Goal: Share content: Share content

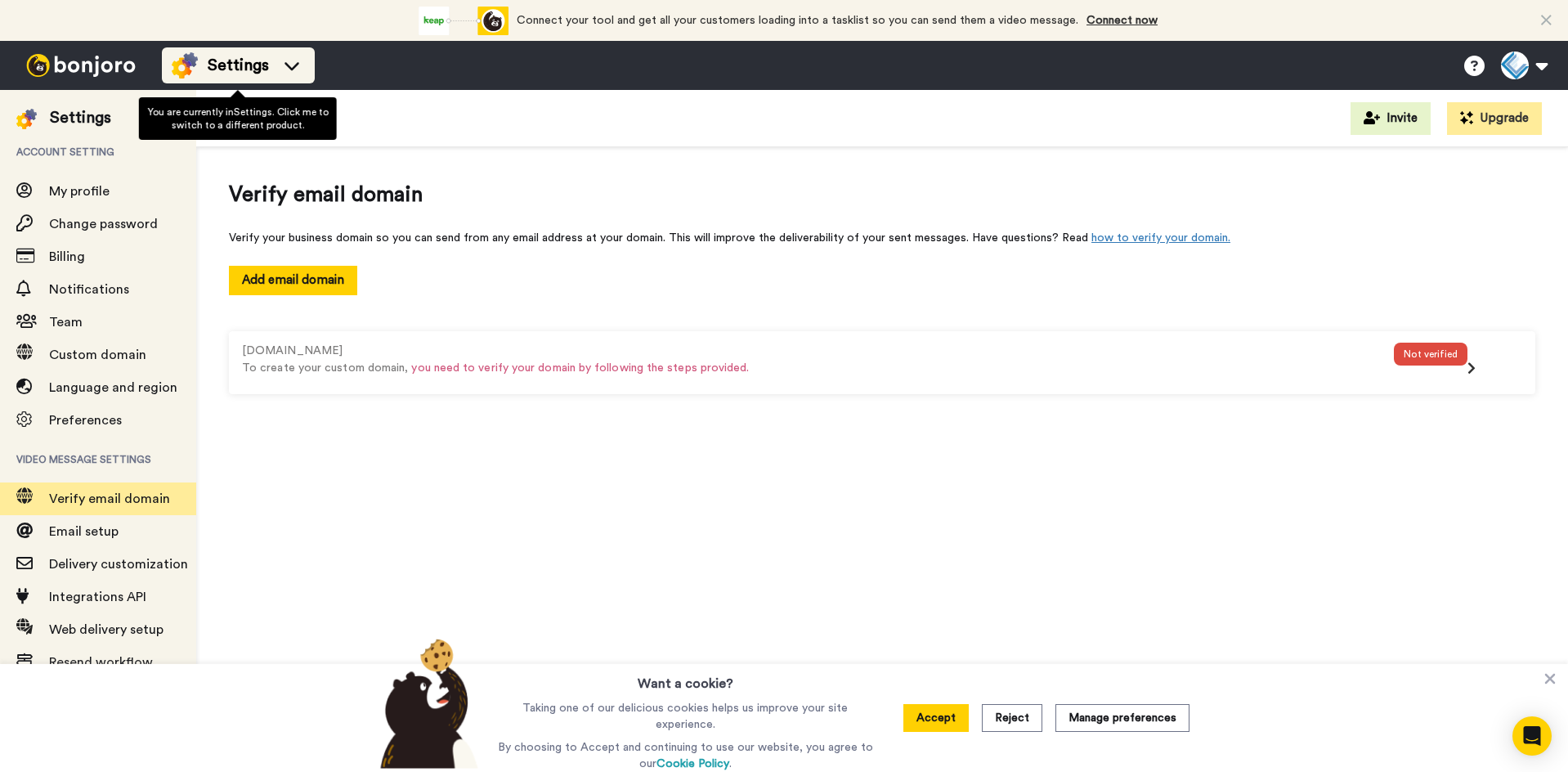
click at [225, 69] on span "Settings" at bounding box center [238, 65] width 61 height 23
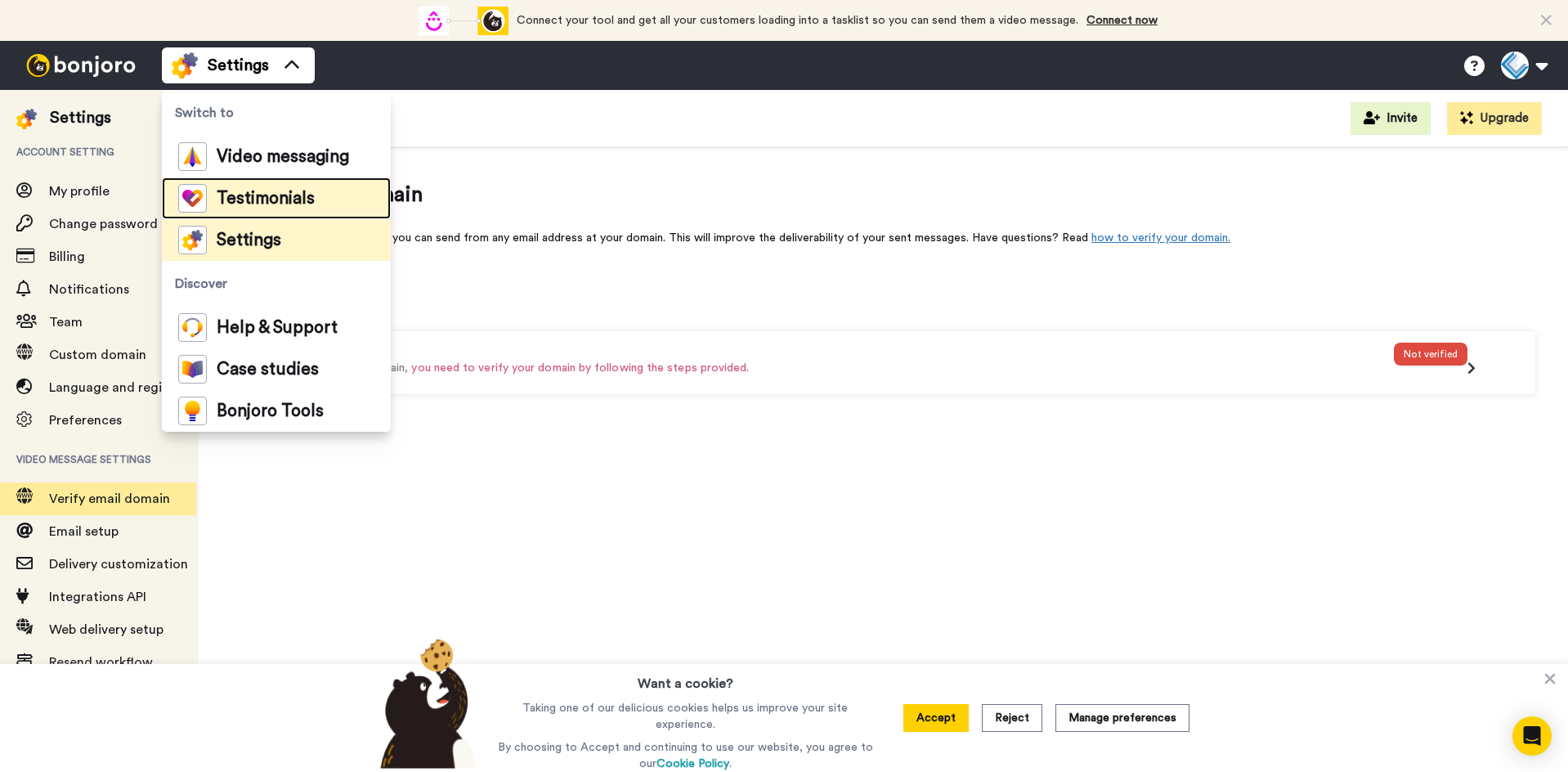
click at [300, 198] on span "Testimonials" at bounding box center [266, 198] width 98 height 16
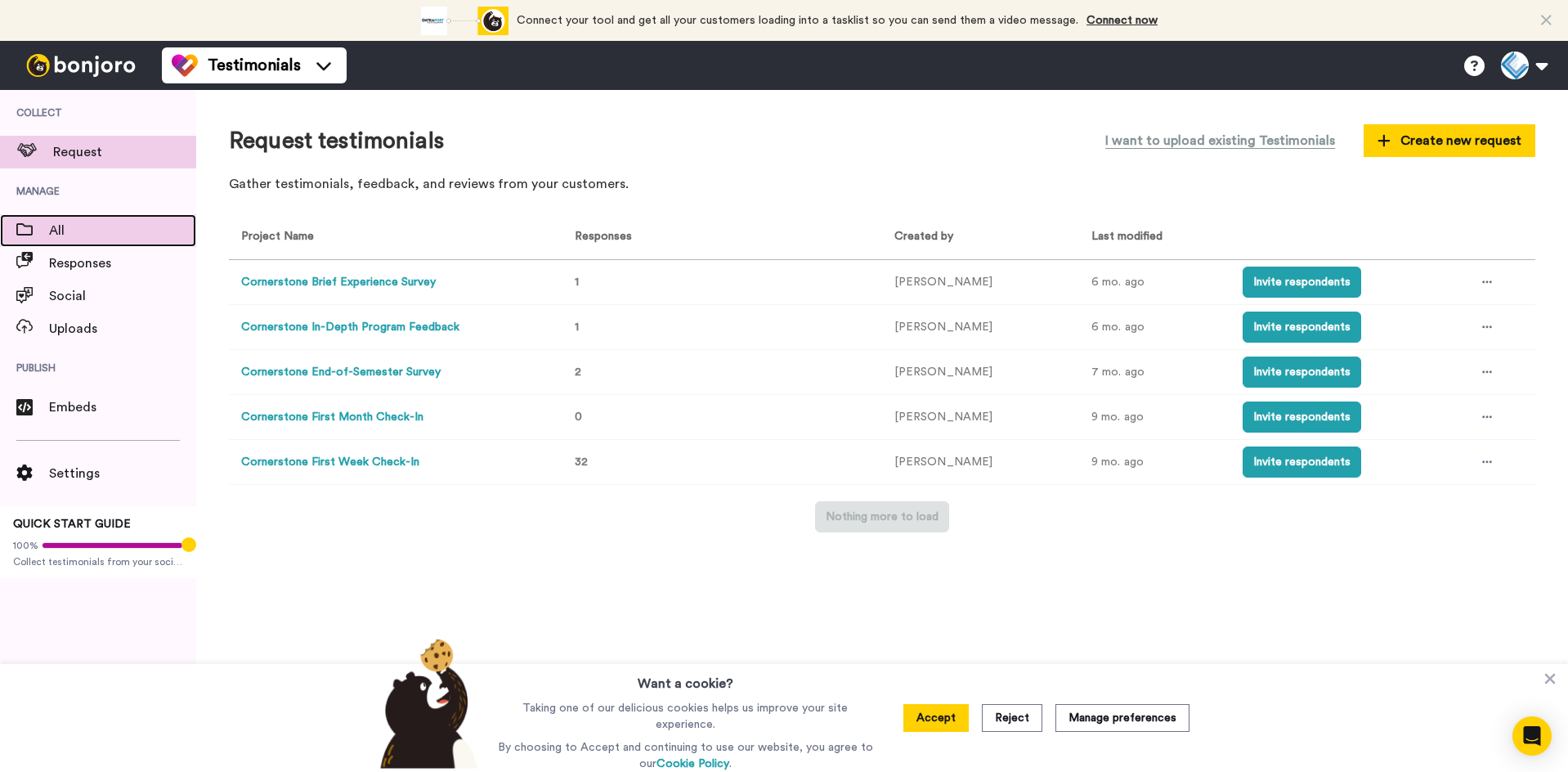
click at [90, 228] on span "All" at bounding box center [122, 230] width 147 height 19
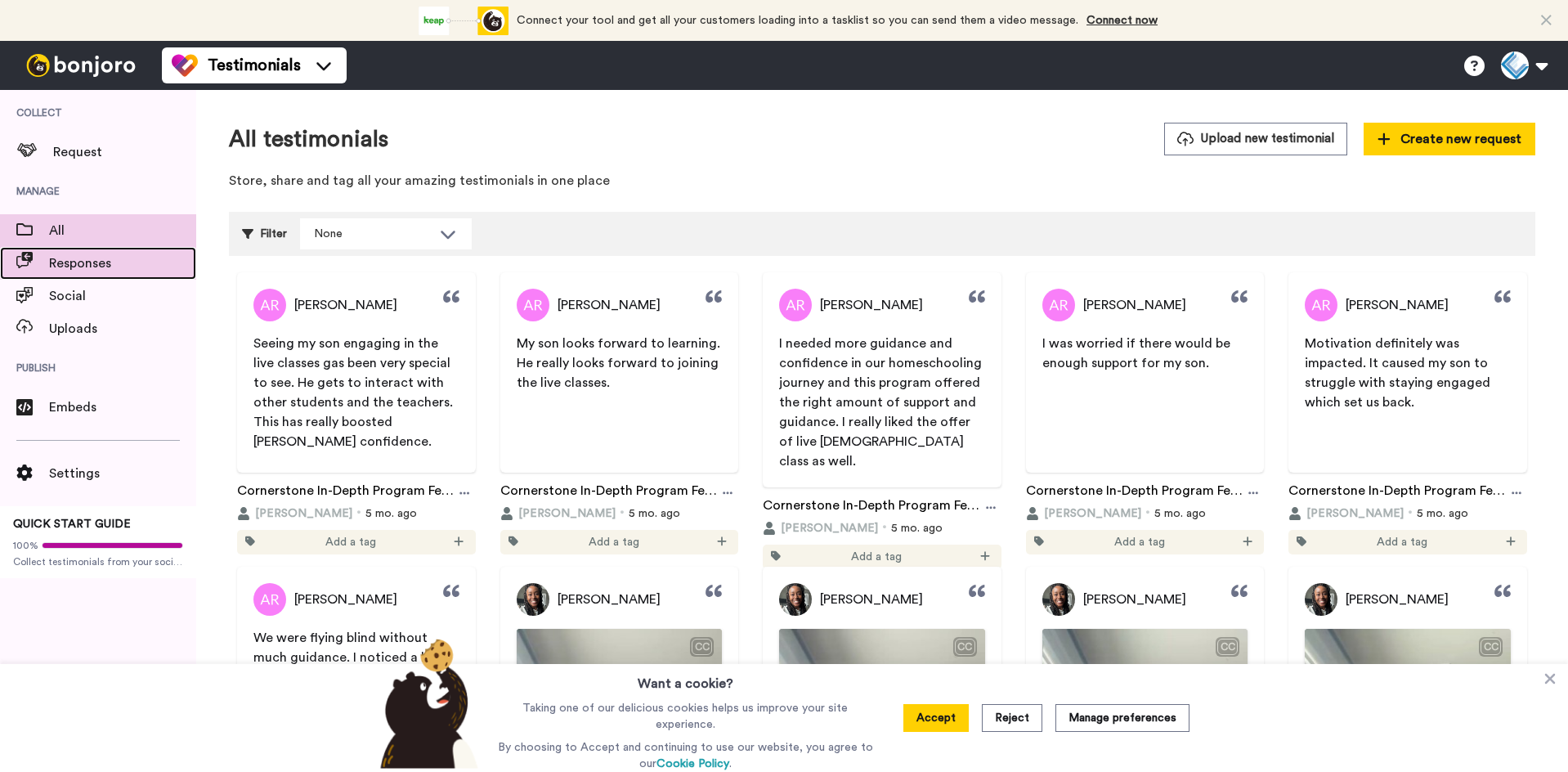
click at [107, 262] on span "Responses" at bounding box center [122, 263] width 147 height 19
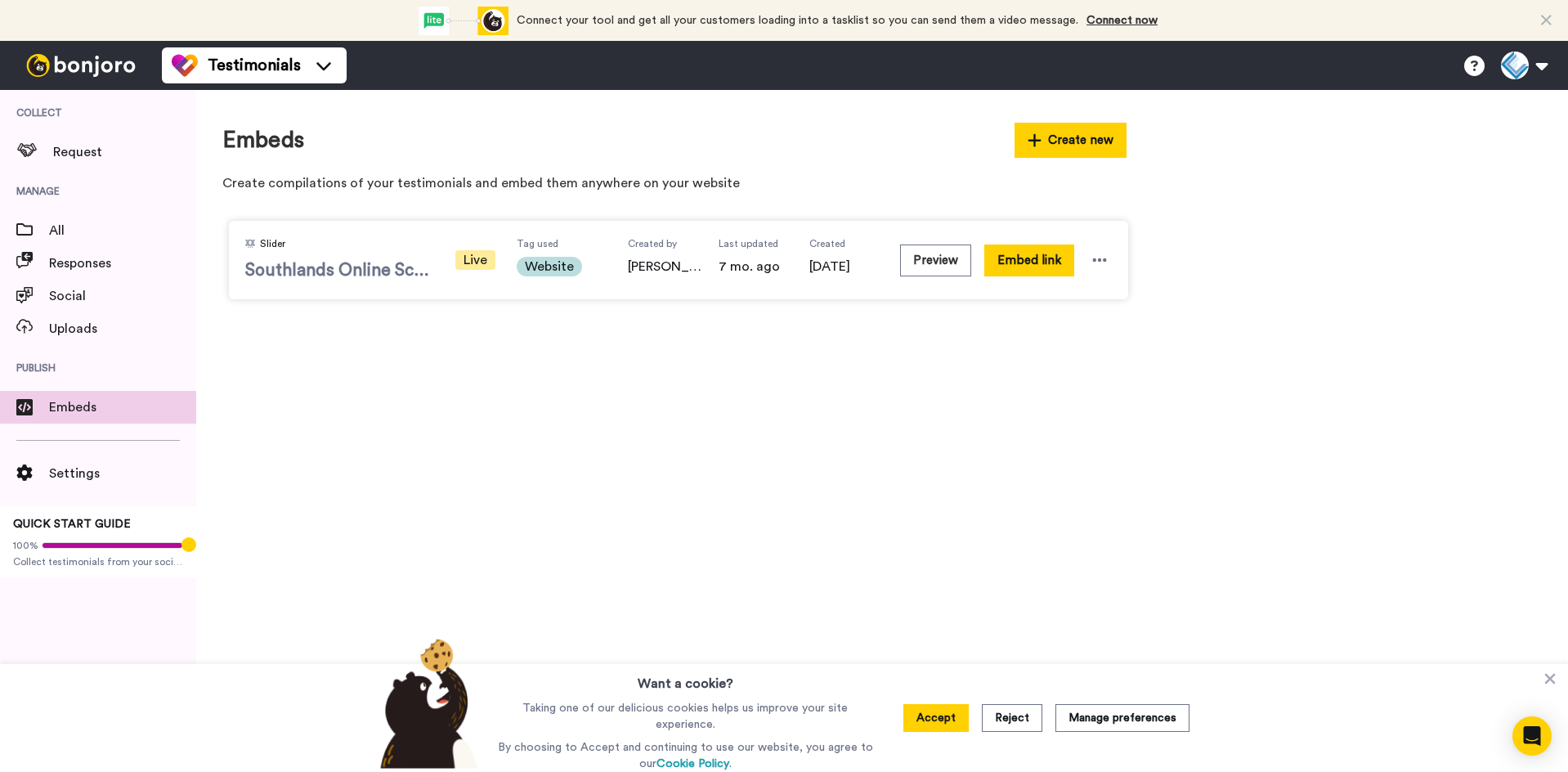
click at [357, 277] on span "Southlands Online Schools" at bounding box center [339, 271] width 188 height 25
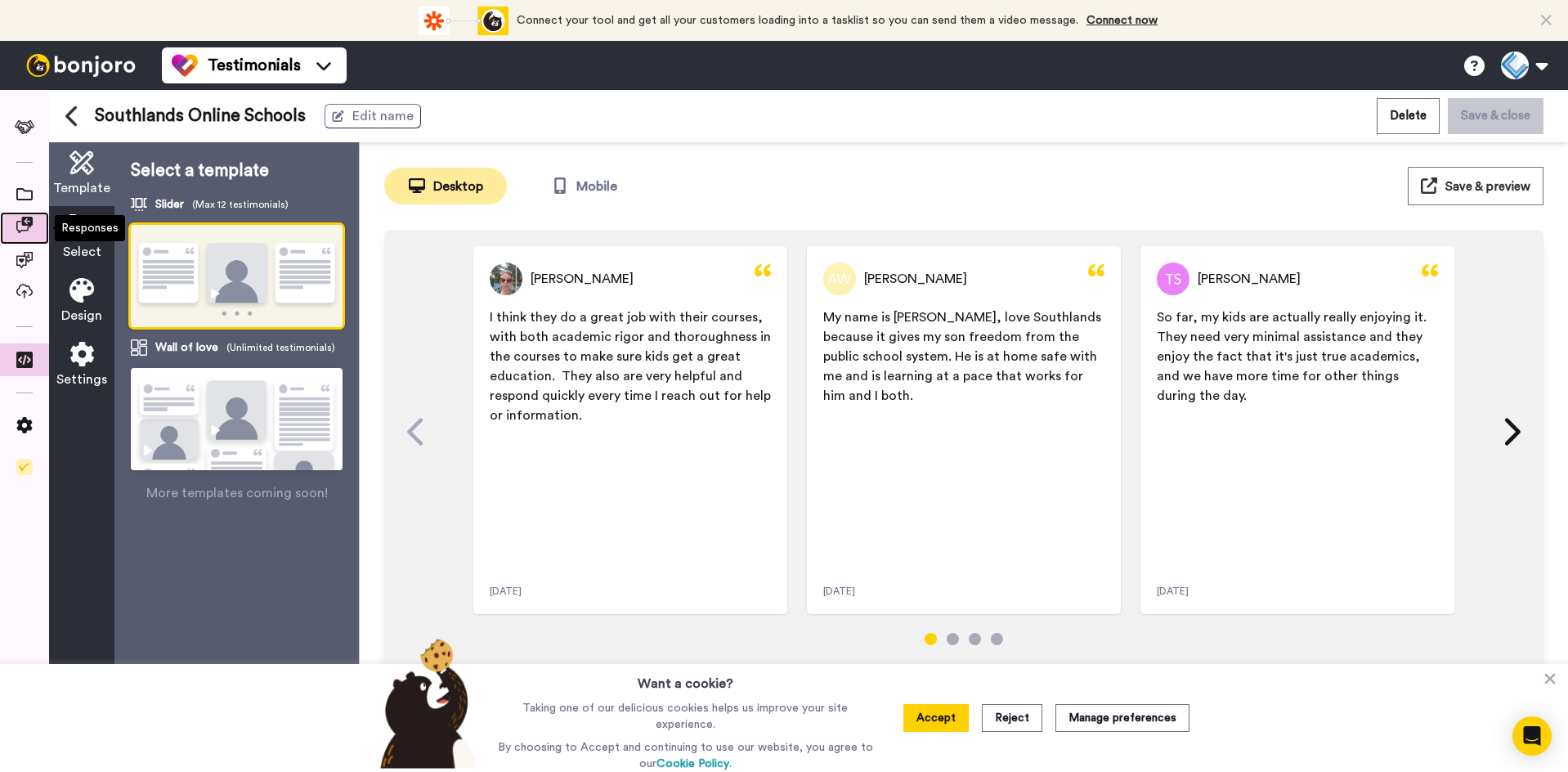
click at [26, 222] on icon at bounding box center [24, 225] width 16 height 16
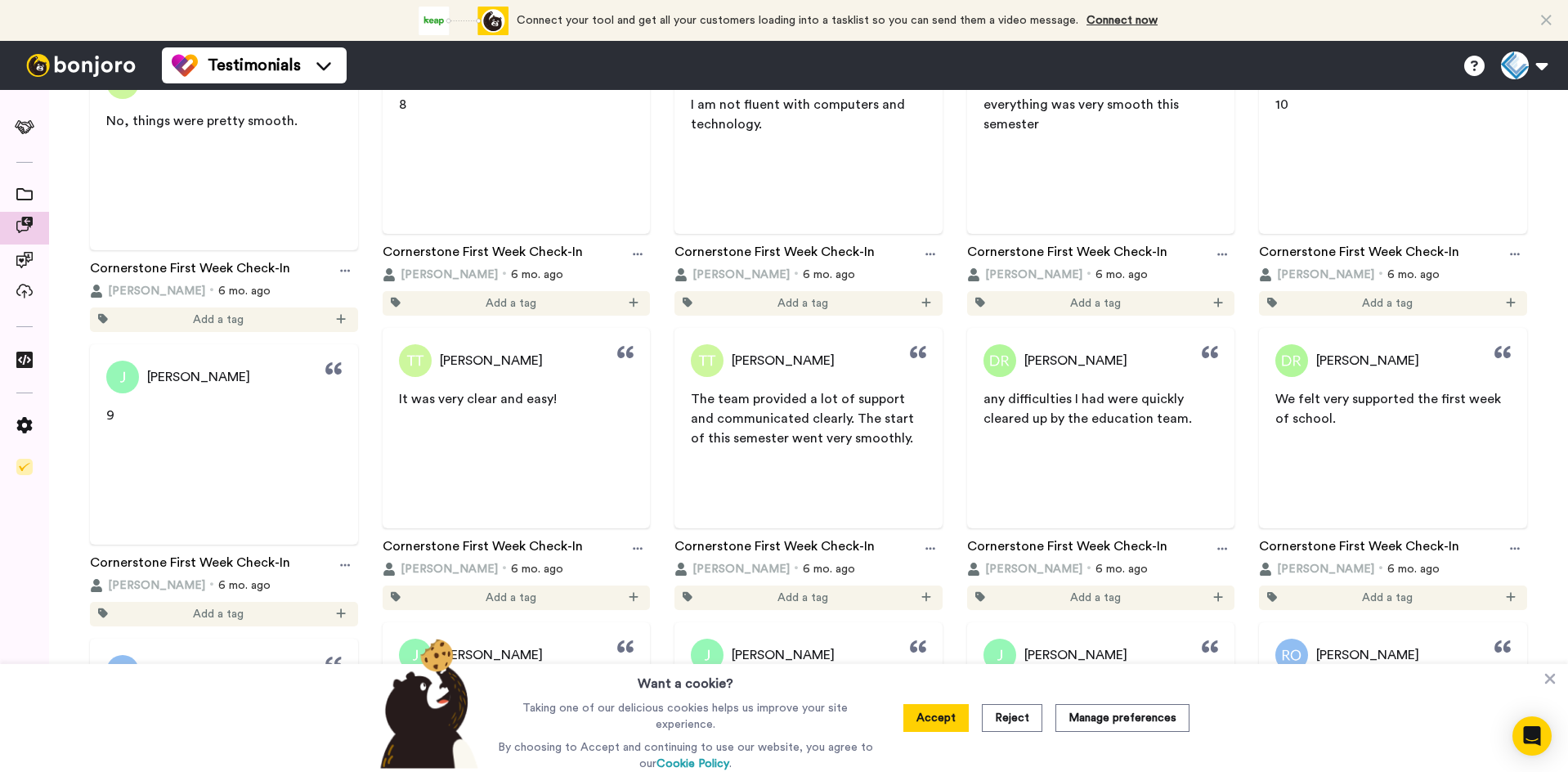
scroll to position [1717, 0]
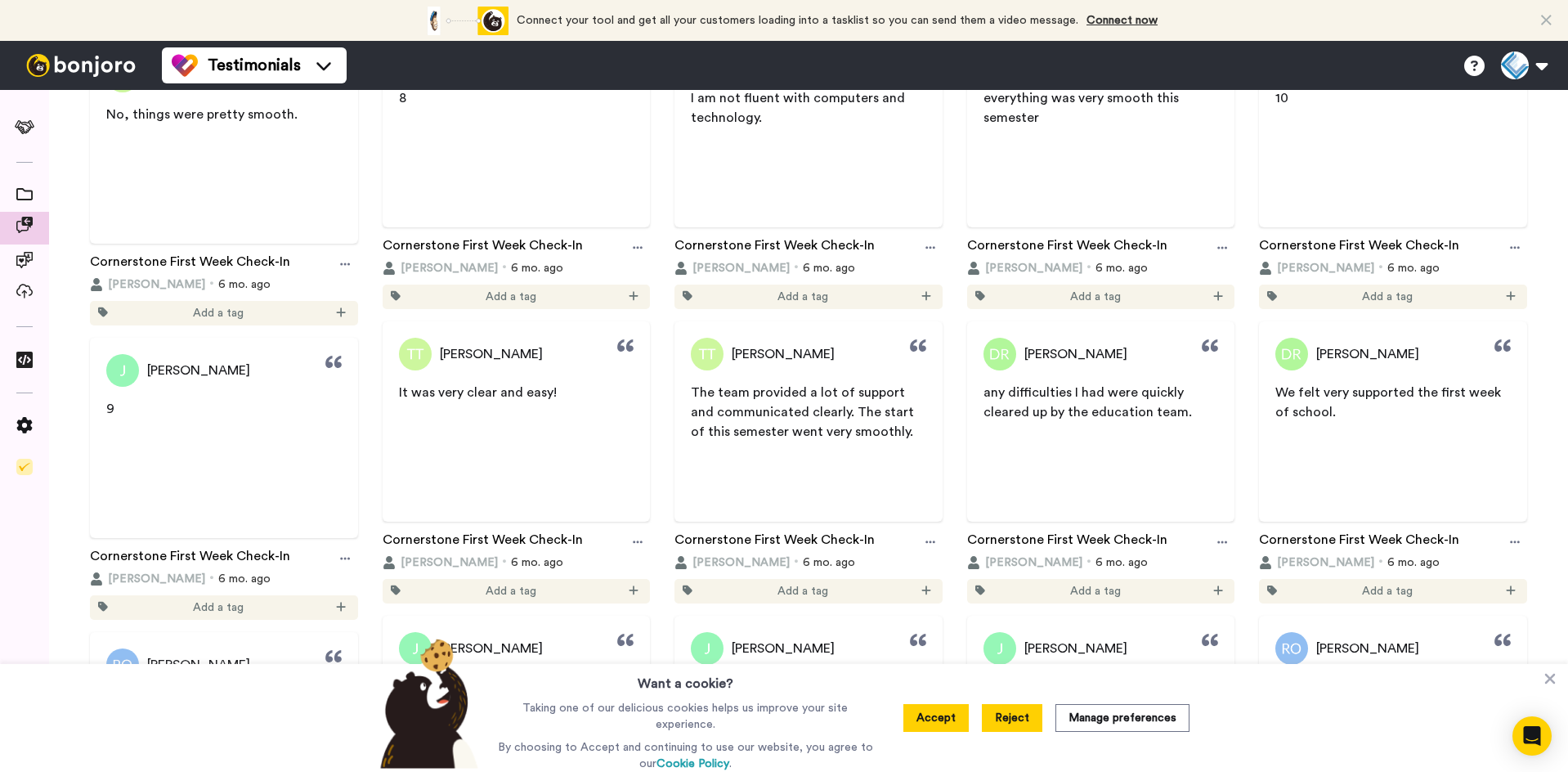
click at [1030, 723] on button "Reject" at bounding box center [1011, 717] width 60 height 28
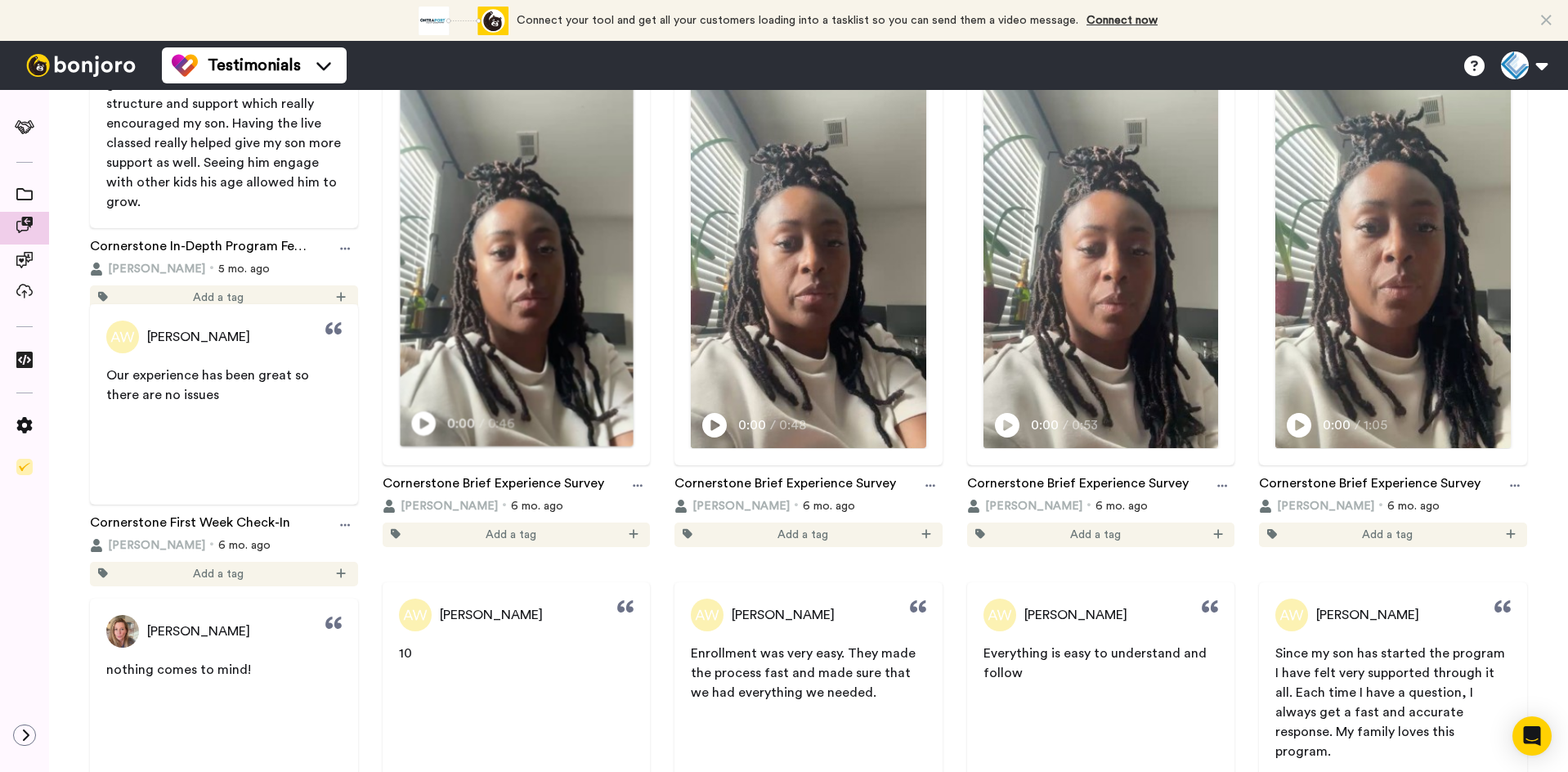
scroll to position [572, 0]
click at [424, 440] on icon "Play/Pause" at bounding box center [423, 424] width 25 height 31
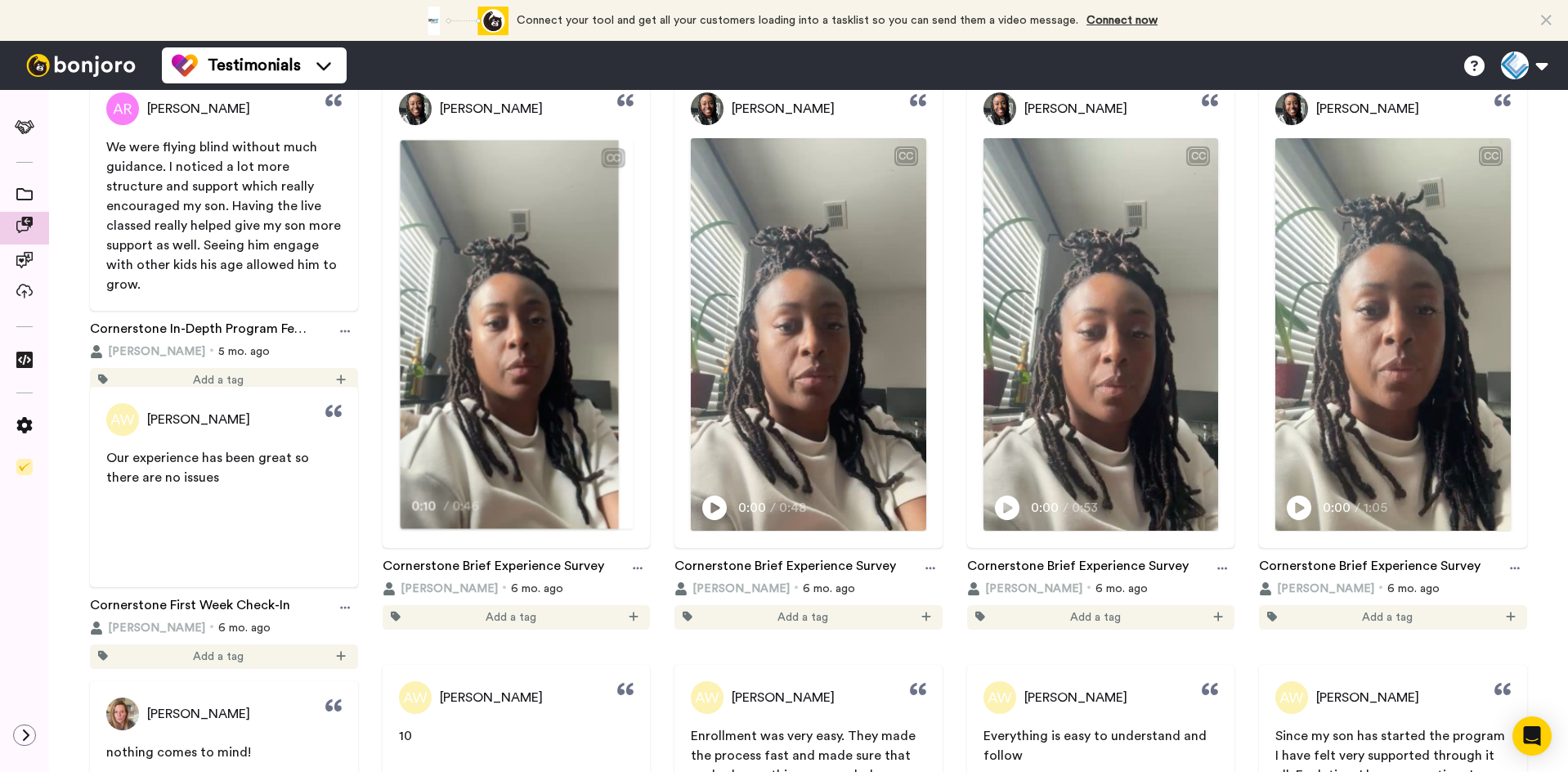
scroll to position [409, 0]
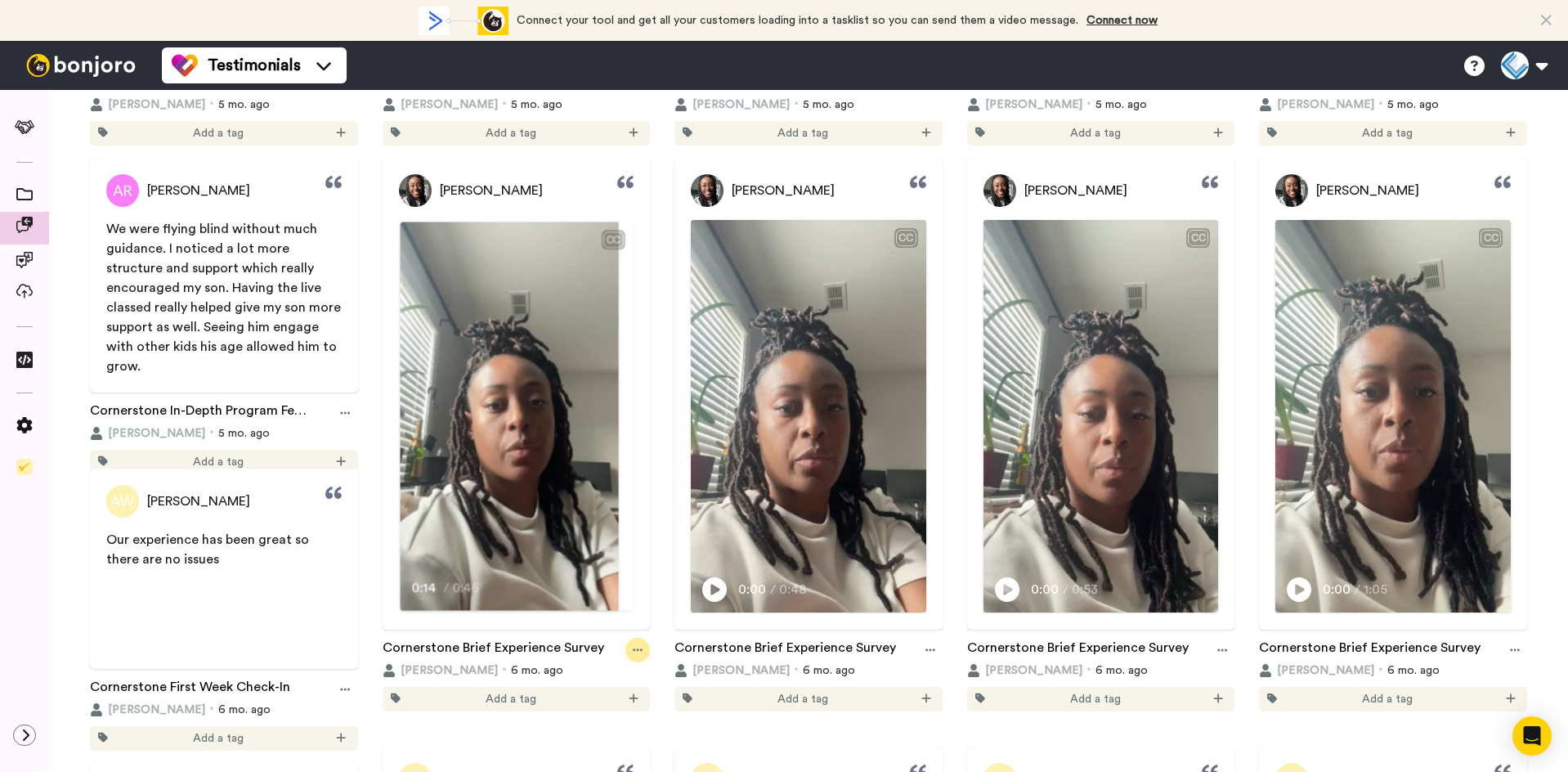
click at [635, 656] on icon at bounding box center [638, 650] width 10 height 12
drag, startPoint x: 539, startPoint y: 470, endPoint x: 657, endPoint y: 524, distance: 129.8
click at [871, 67] on div "Testimonials Help docs Settings" at bounding box center [865, 65] width 1406 height 49
click at [712, 603] on icon "Play/Pause" at bounding box center [715, 588] width 25 height 31
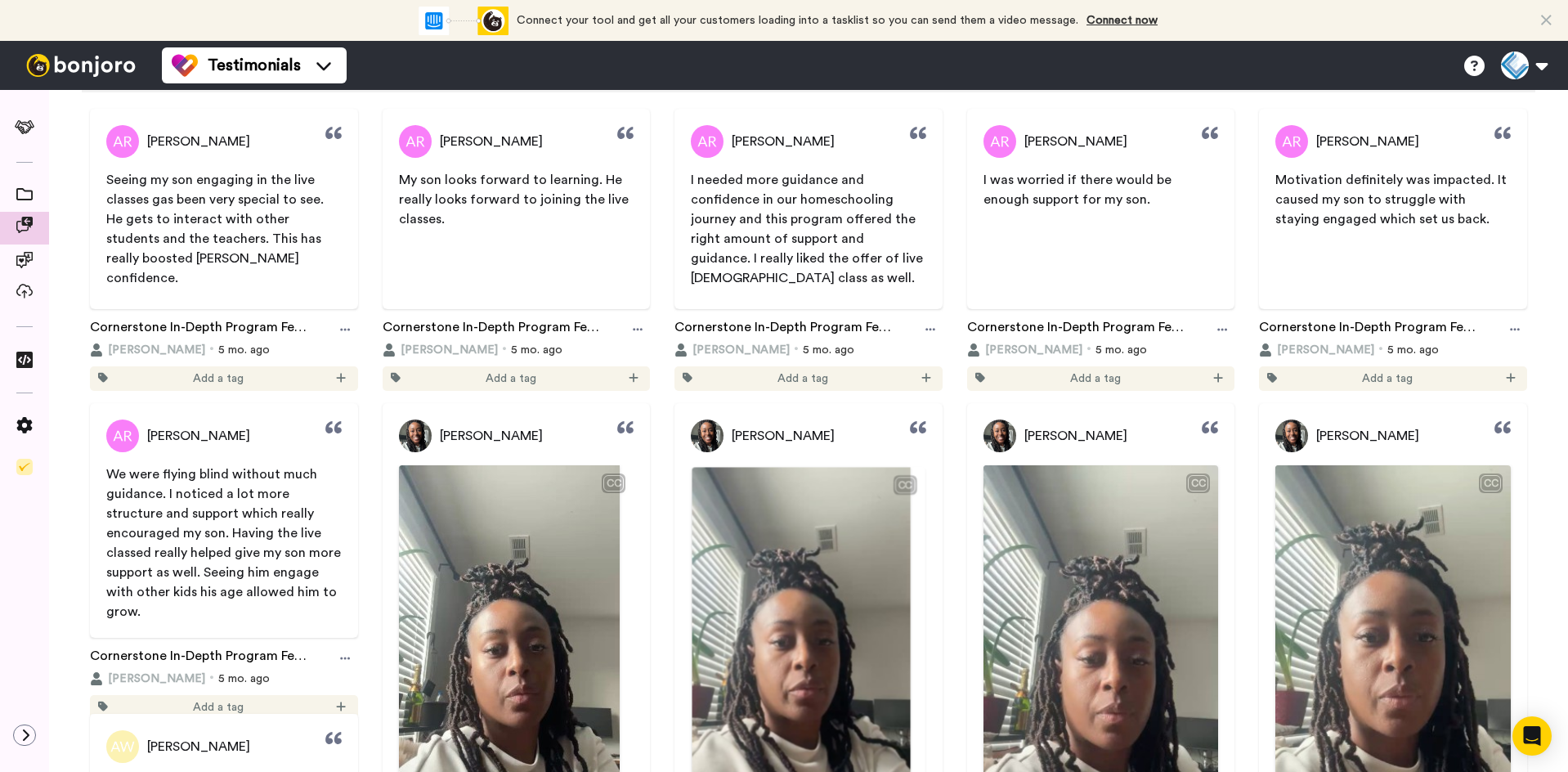
scroll to position [245, 0]
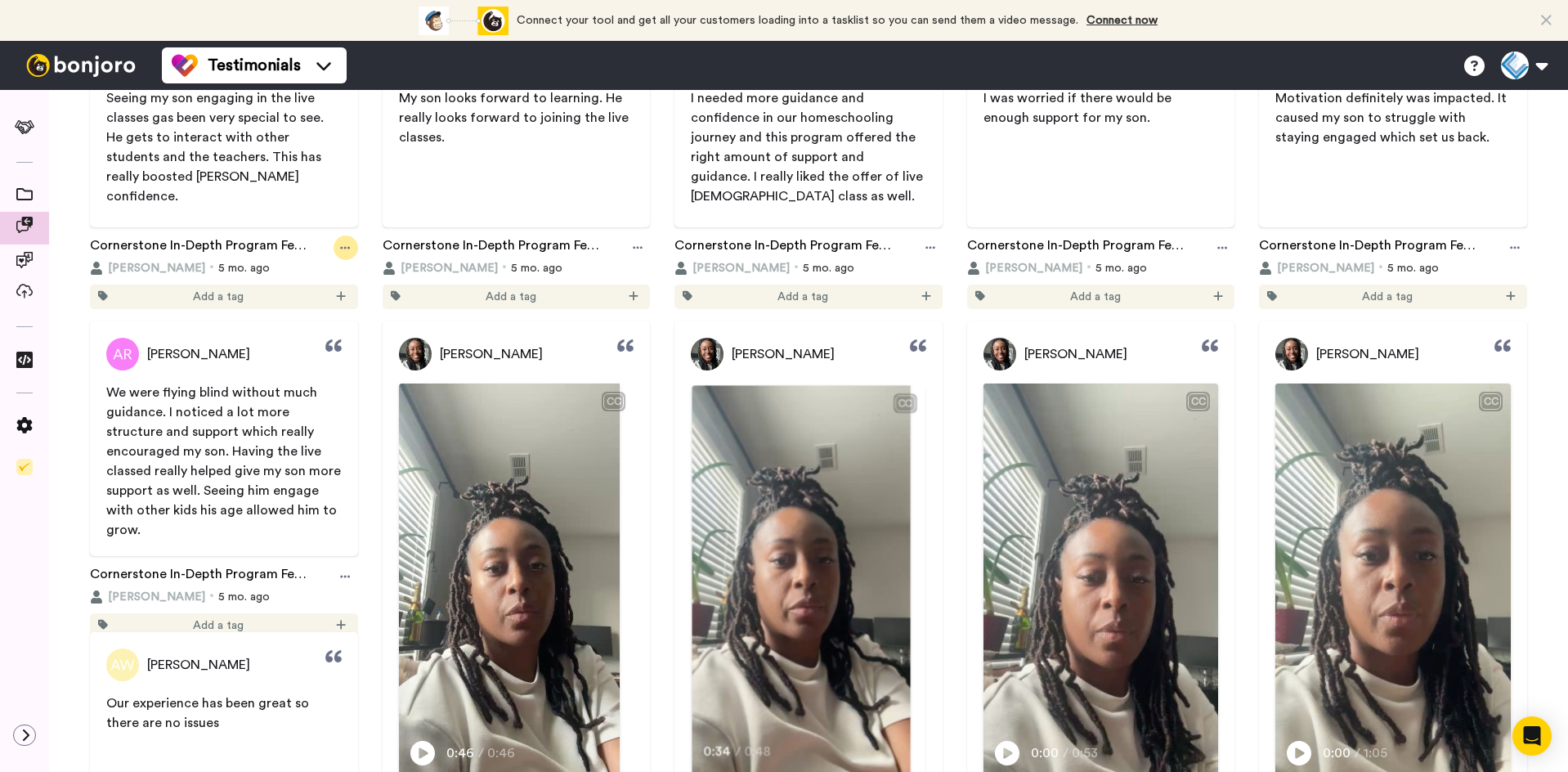
click at [340, 250] on icon at bounding box center [345, 248] width 10 height 12
click at [260, 244] on link "Cornerstone In-Depth Program Feedback" at bounding box center [202, 248] width 223 height 25
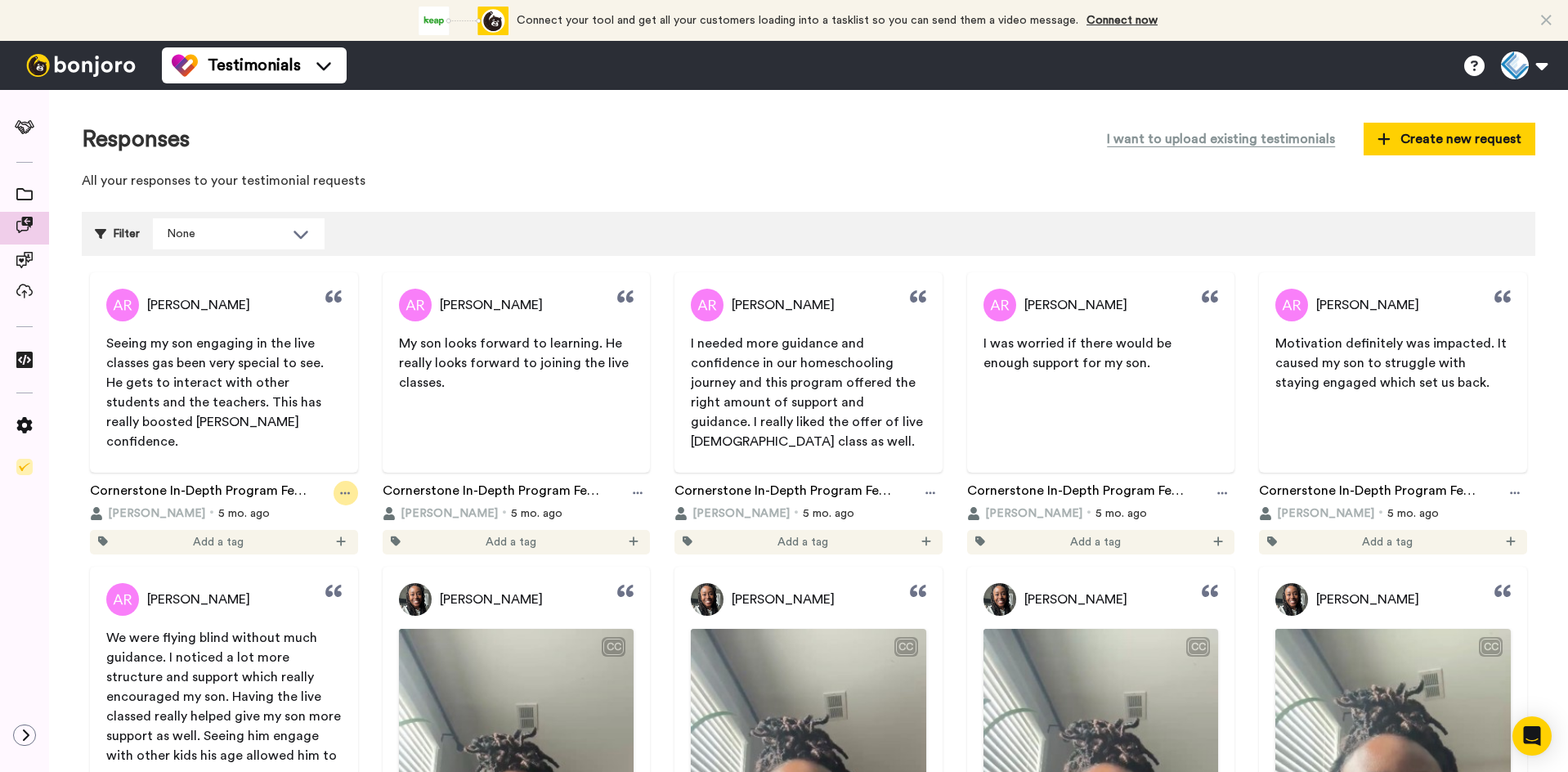
click at [340, 488] on icon at bounding box center [345, 493] width 10 height 12
click at [118, 505] on span "[PERSON_NAME]" at bounding box center [156, 513] width 97 height 16
click at [22, 369] on span at bounding box center [24, 362] width 49 height 16
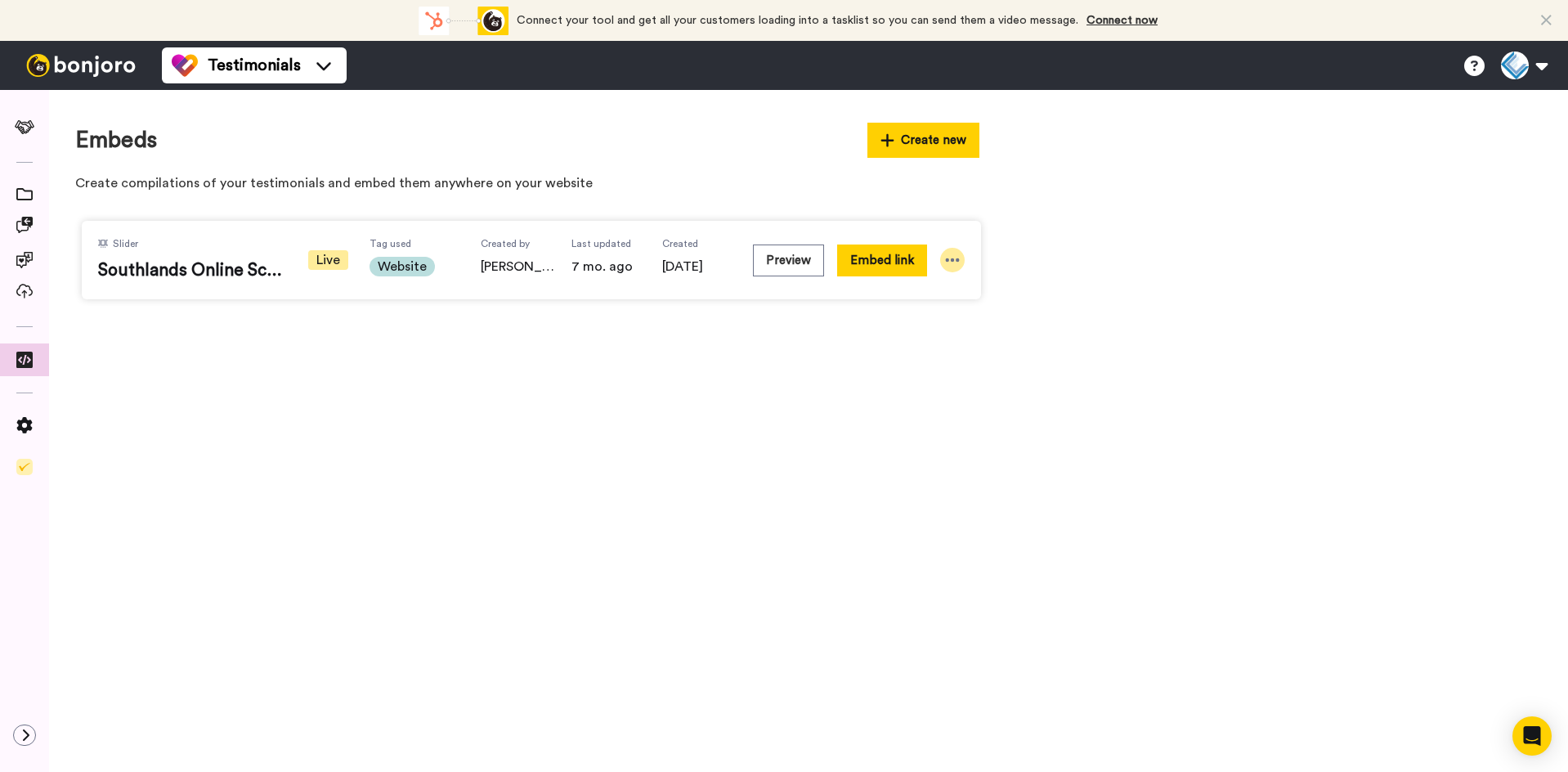
click at [948, 265] on icon at bounding box center [952, 259] width 16 height 16
click at [941, 339] on li "Edit" at bounding box center [925, 351] width 103 height 30
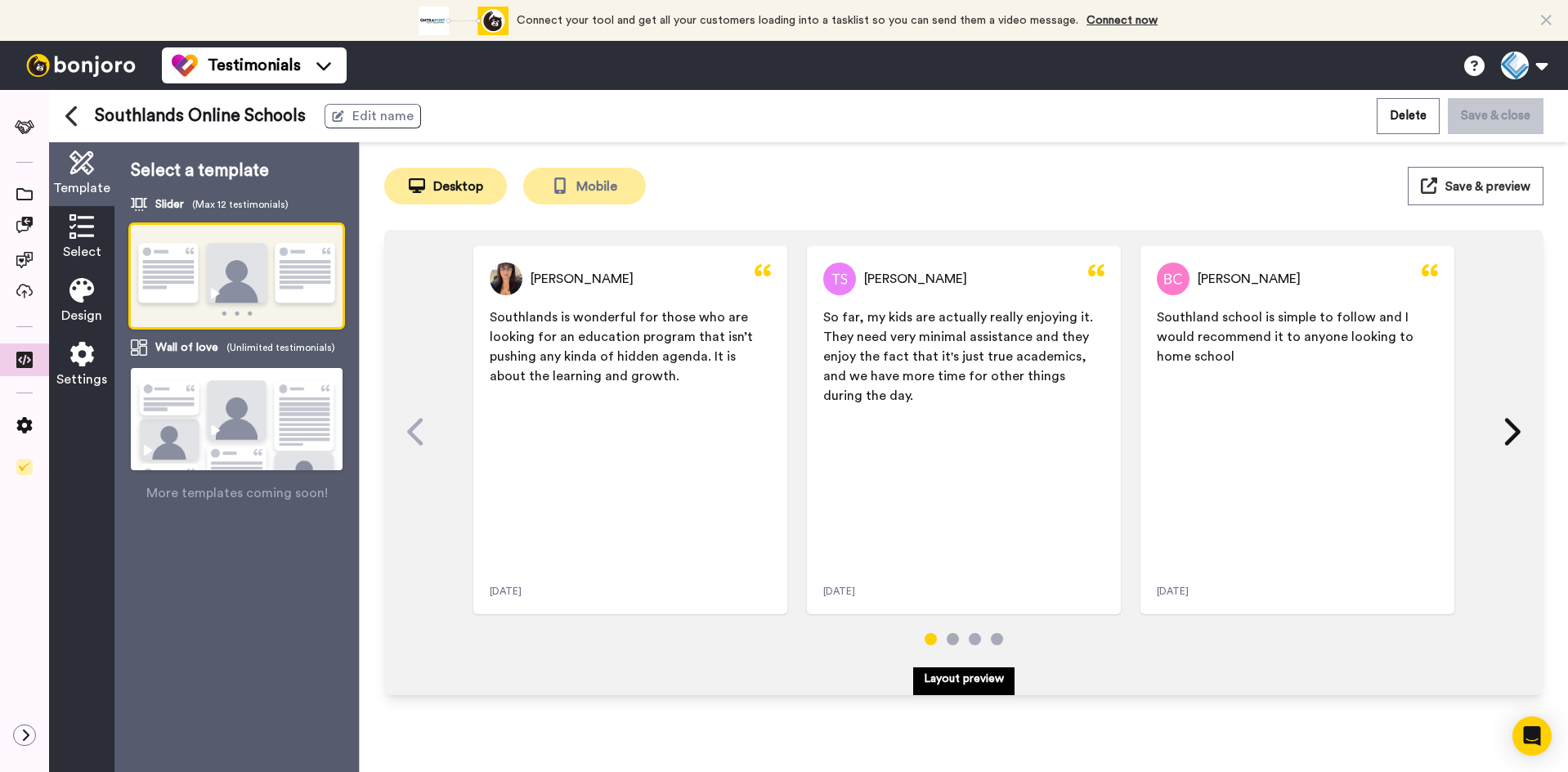
click at [575, 193] on button "Mobile" at bounding box center [585, 186] width 123 height 36
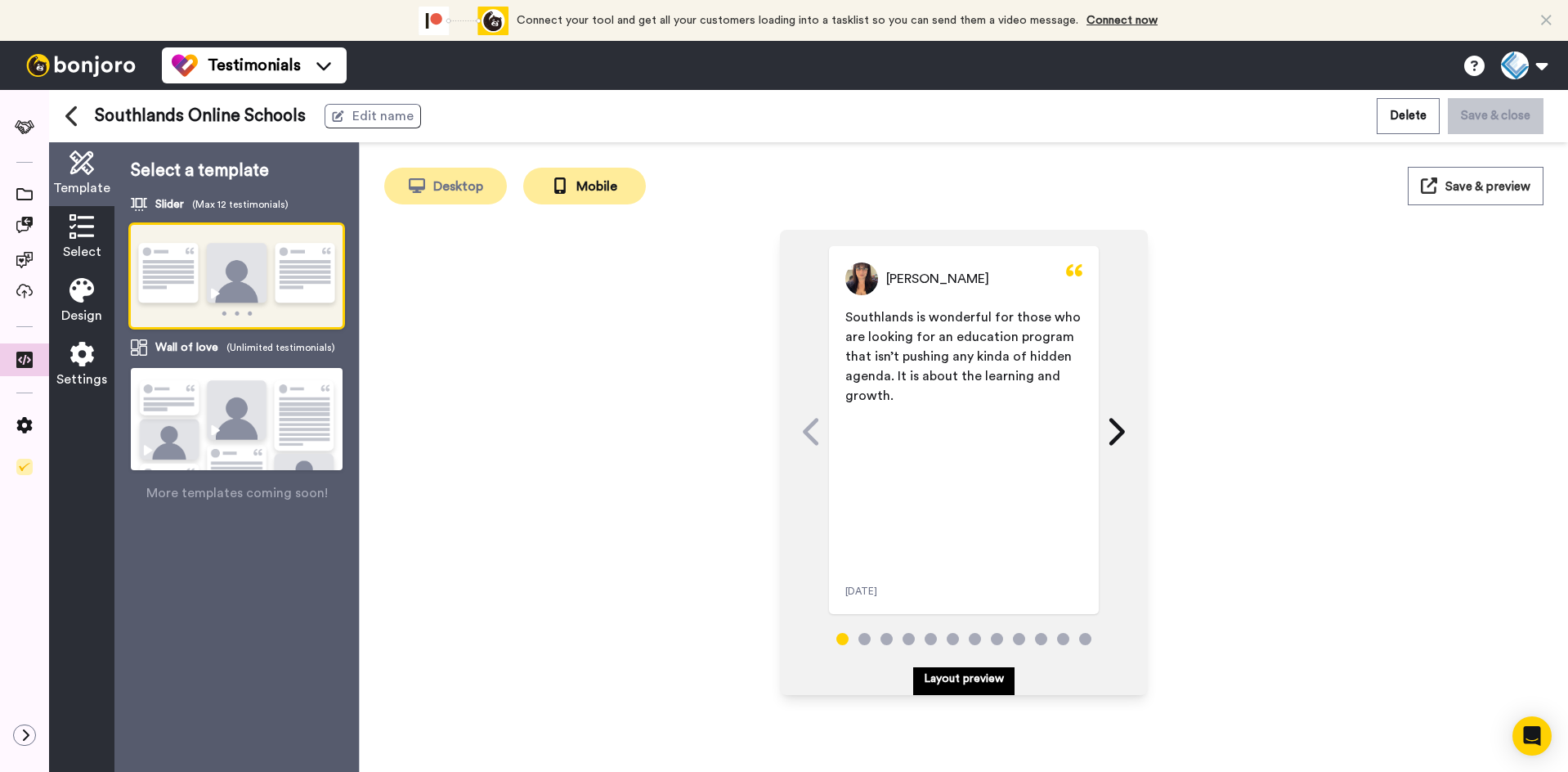
click at [453, 178] on button "Desktop" at bounding box center [446, 186] width 123 height 36
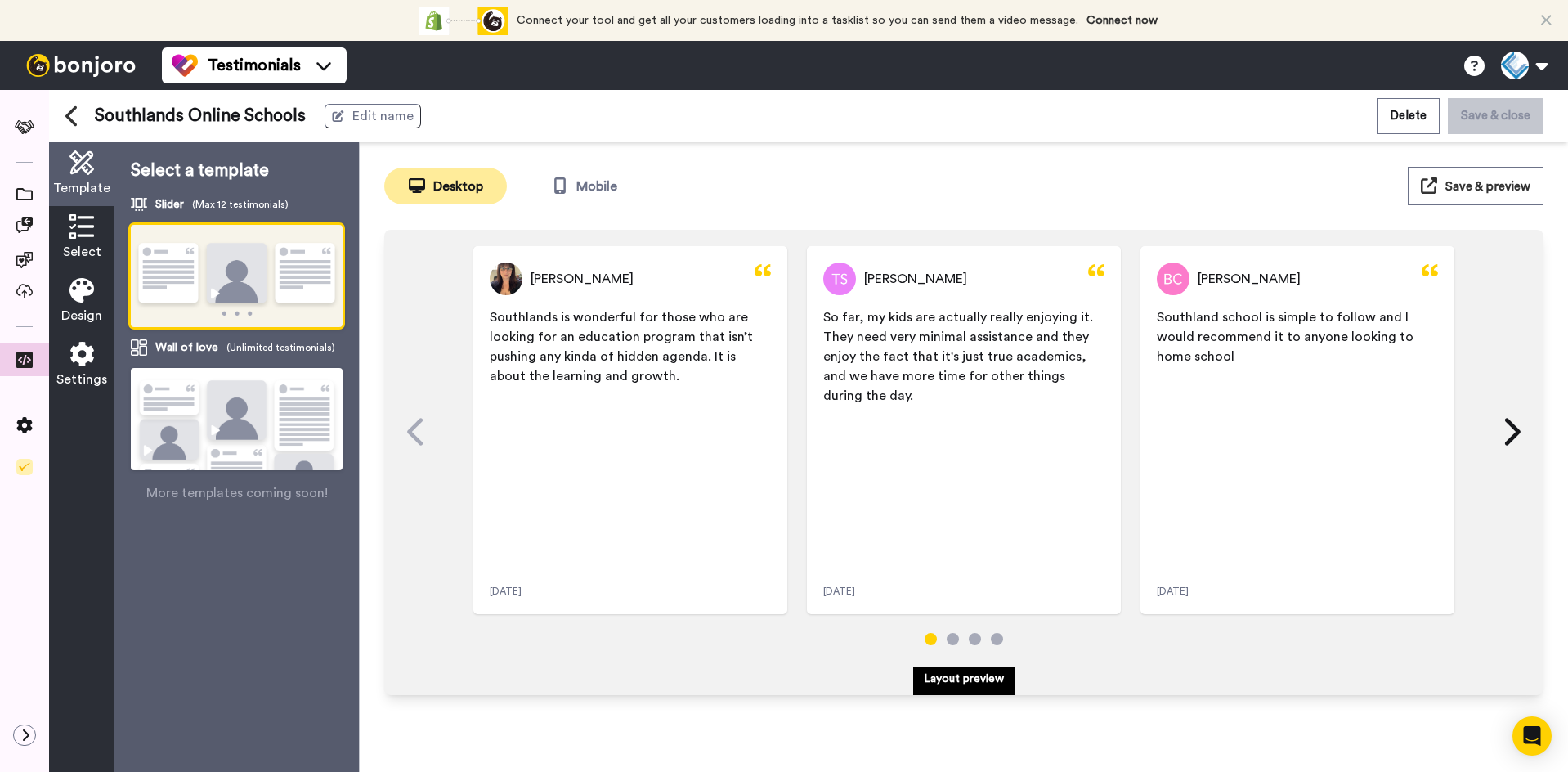
click at [80, 239] on div "Select" at bounding box center [82, 238] width 65 height 63
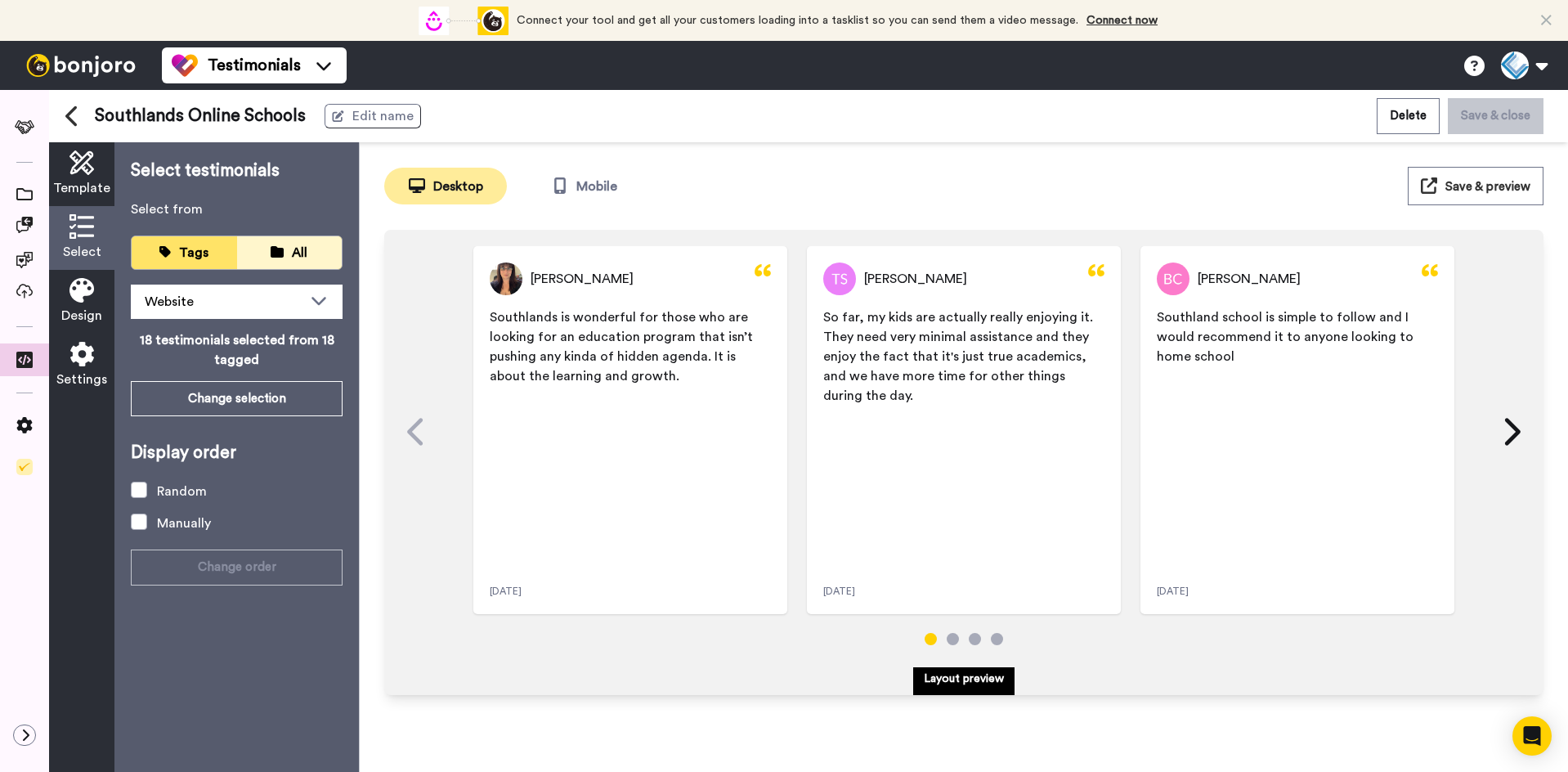
click at [278, 254] on icon at bounding box center [277, 252] width 13 height 12
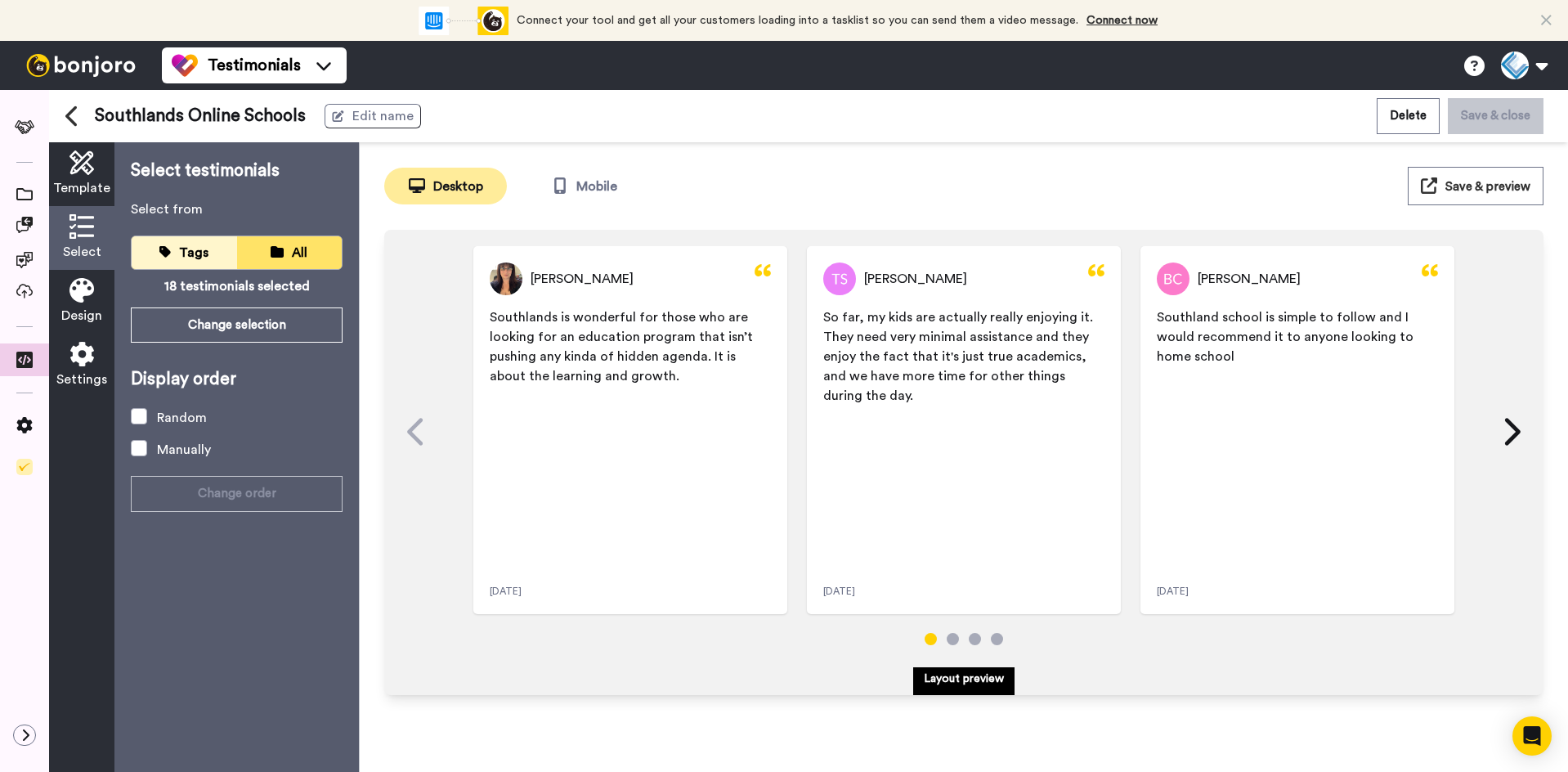
click at [201, 257] on span "Tags" at bounding box center [193, 253] width 30 height 13
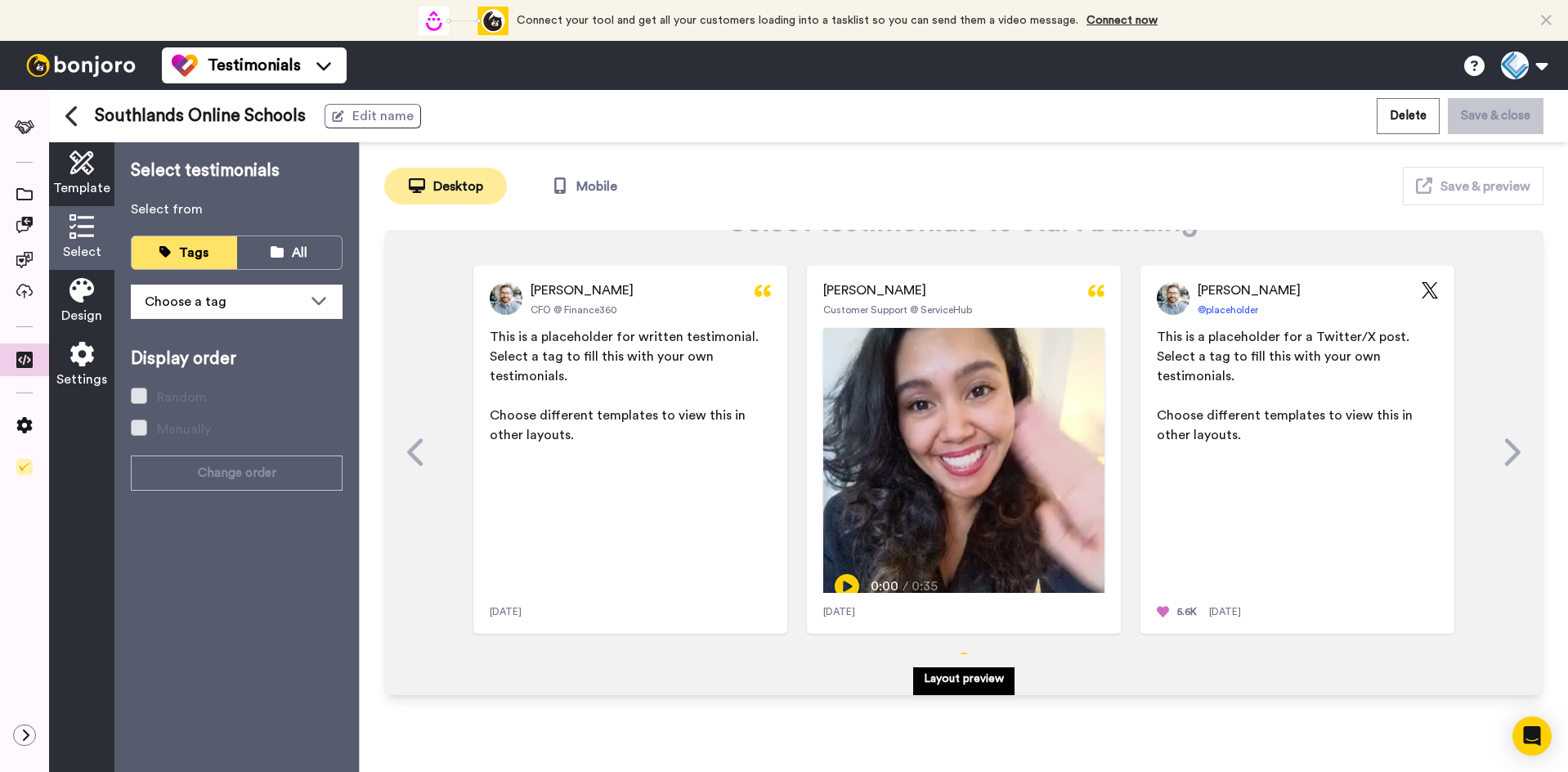
scroll to position [101, 0]
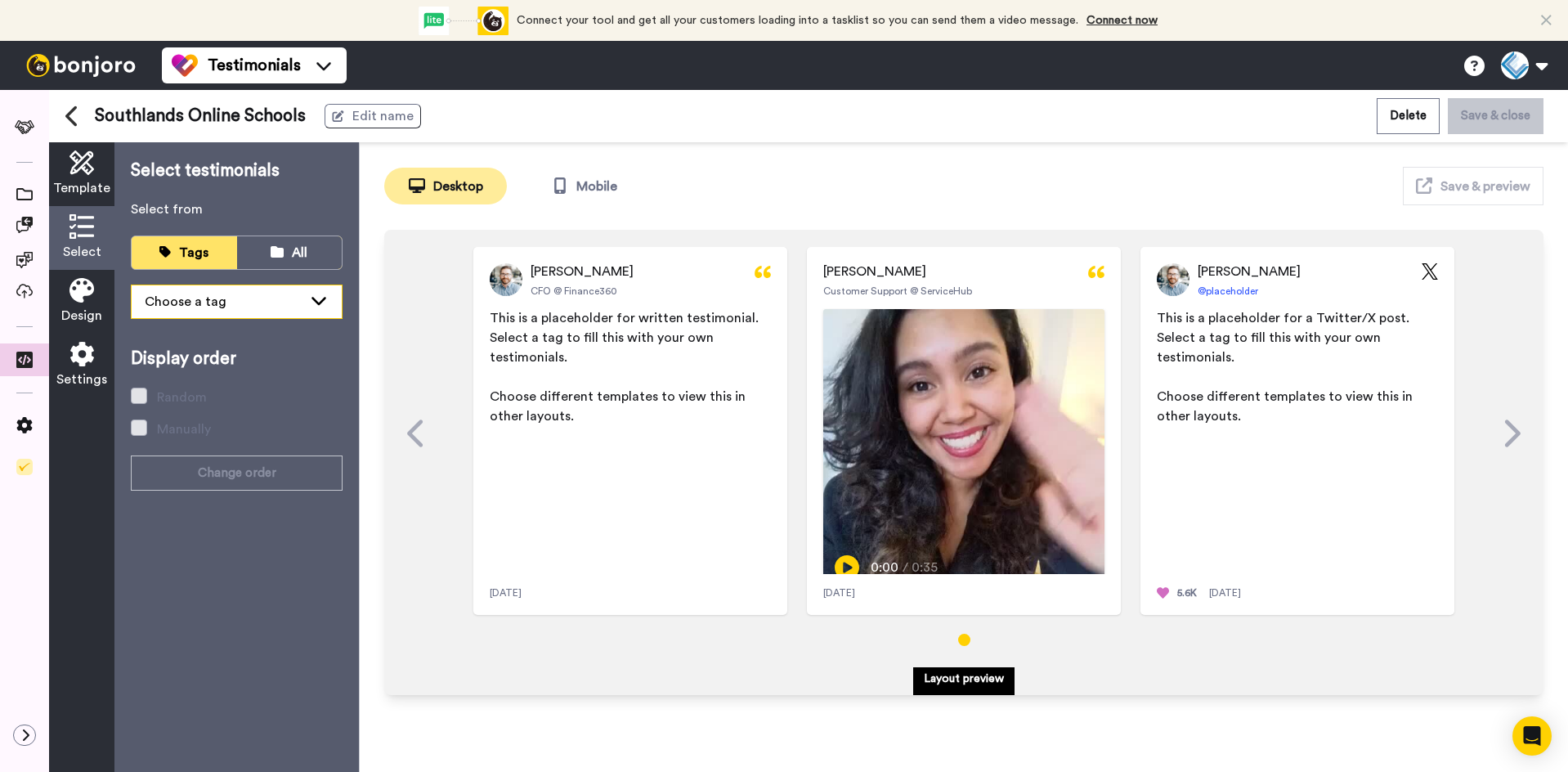
click at [217, 291] on div "Choose a tag" at bounding box center [236, 302] width 210 height 33
click at [208, 343] on li "Website" at bounding box center [236, 336] width 211 height 26
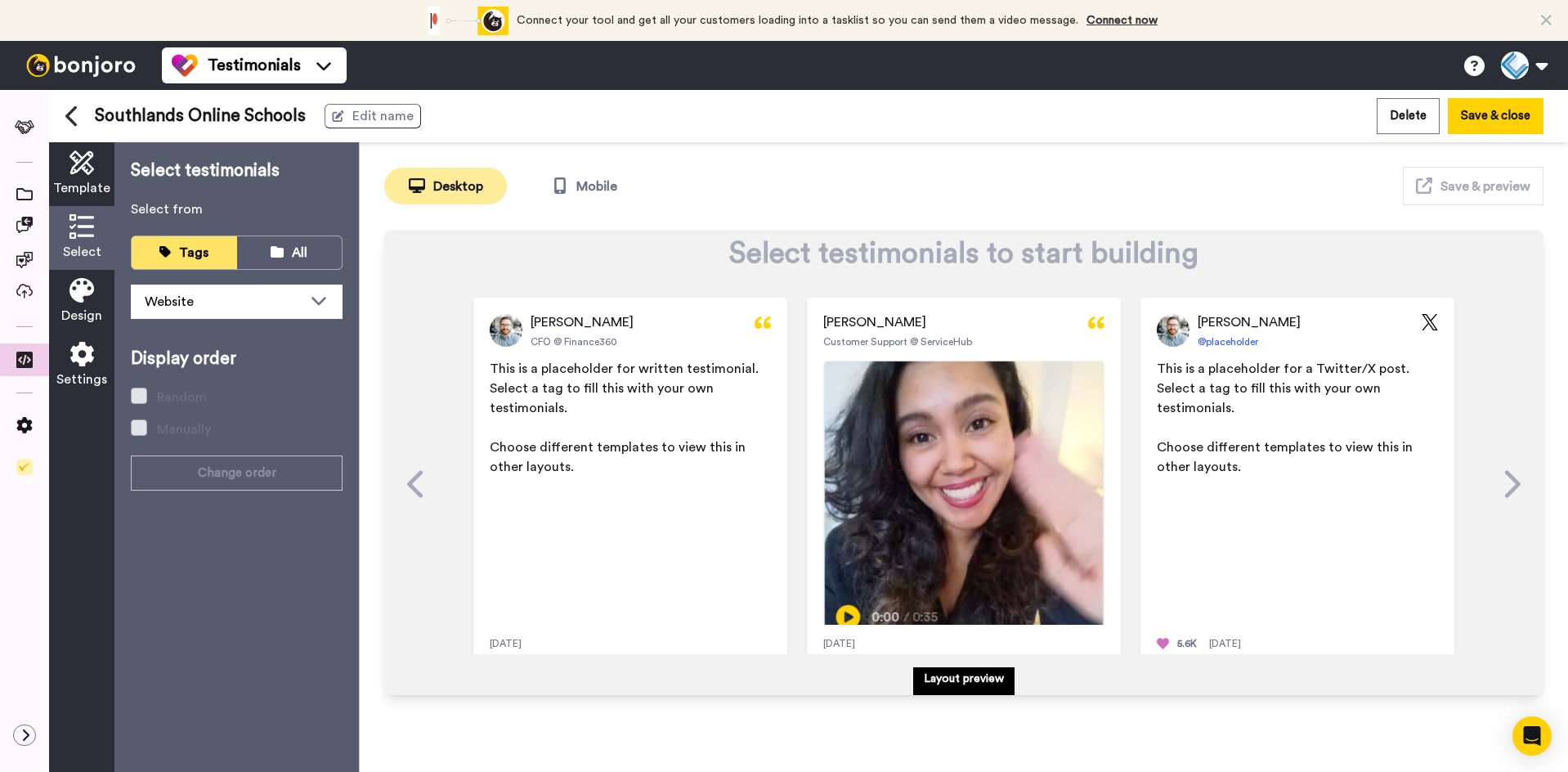
scroll to position [0, 0]
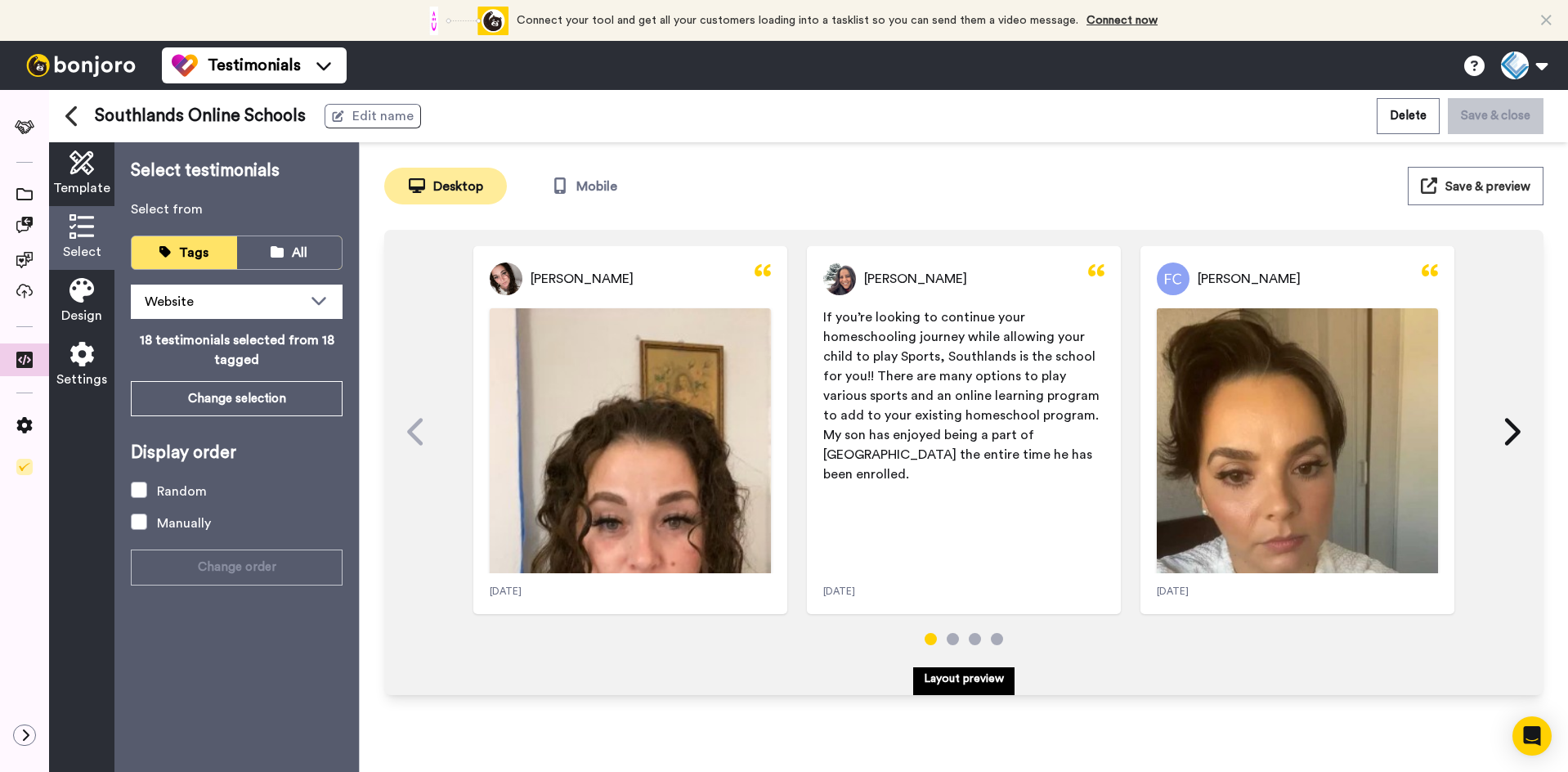
click at [77, 169] on icon at bounding box center [82, 163] width 25 height 25
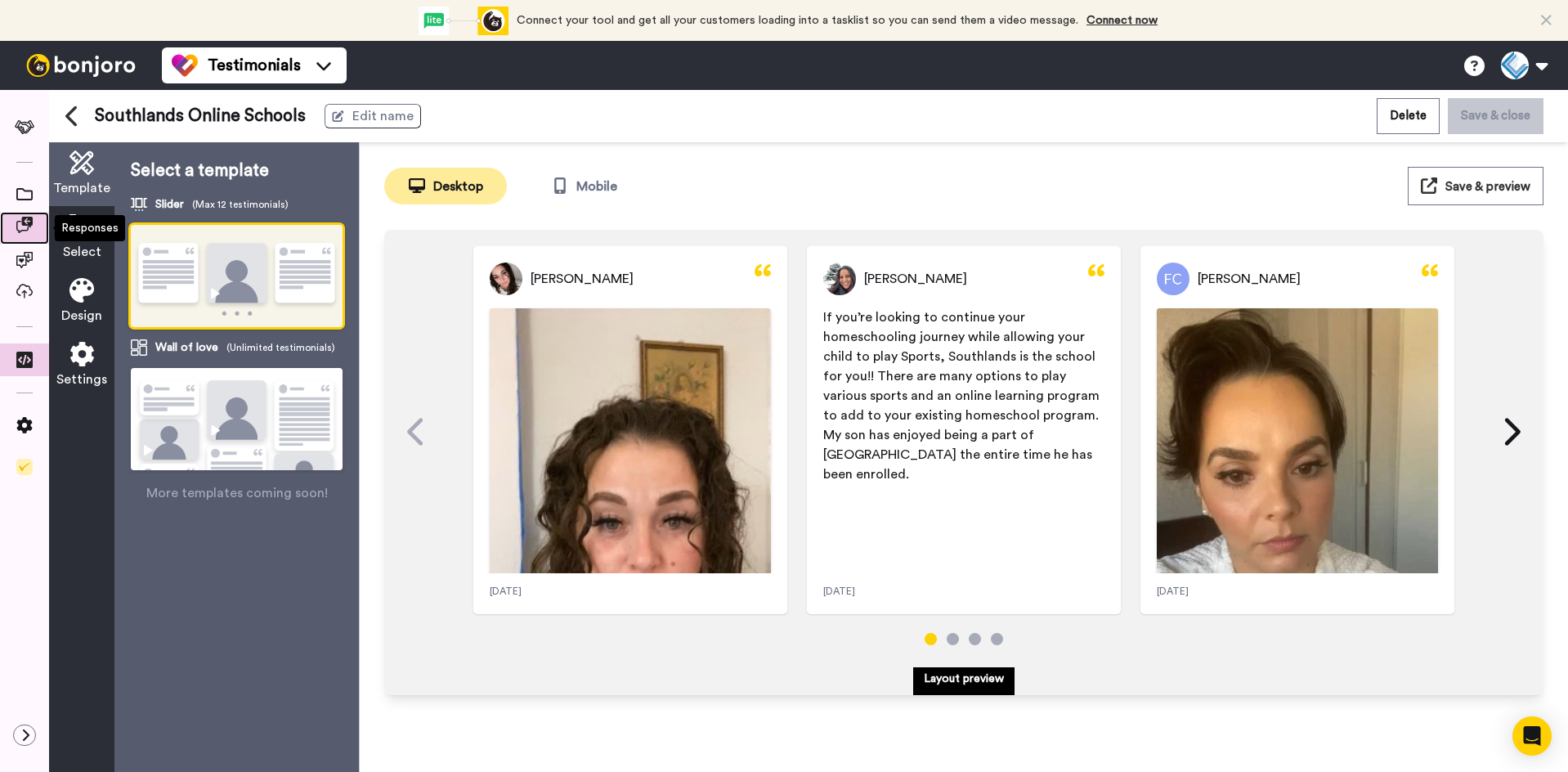
click at [22, 223] on icon at bounding box center [24, 225] width 16 height 16
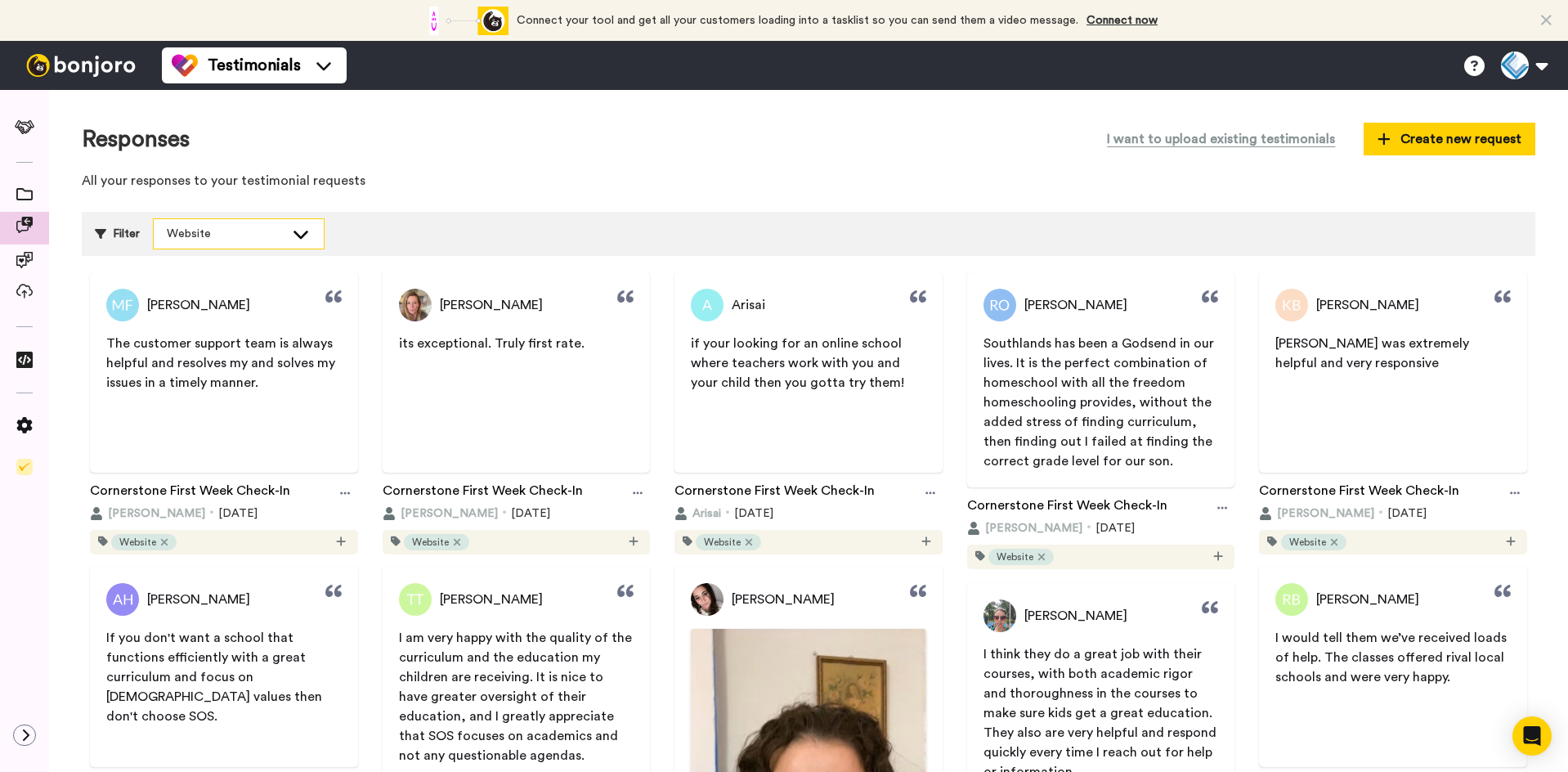
click at [276, 242] on div "Website" at bounding box center [238, 233] width 170 height 30
click at [220, 271] on span "Unselect all tags" at bounding box center [205, 270] width 106 height 16
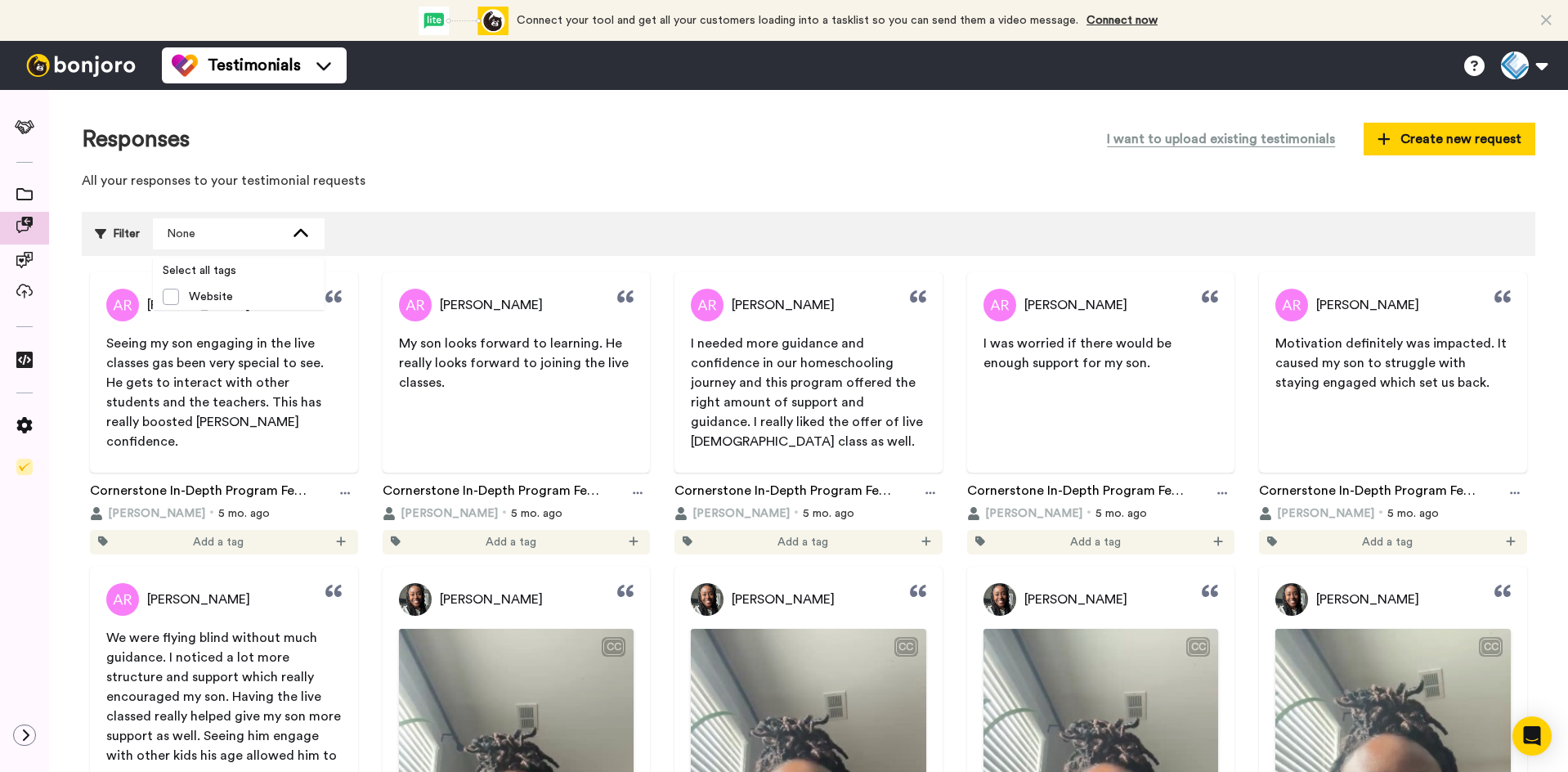
click at [668, 187] on p "All your responses to your testimonial requests" at bounding box center [808, 181] width 1454 height 19
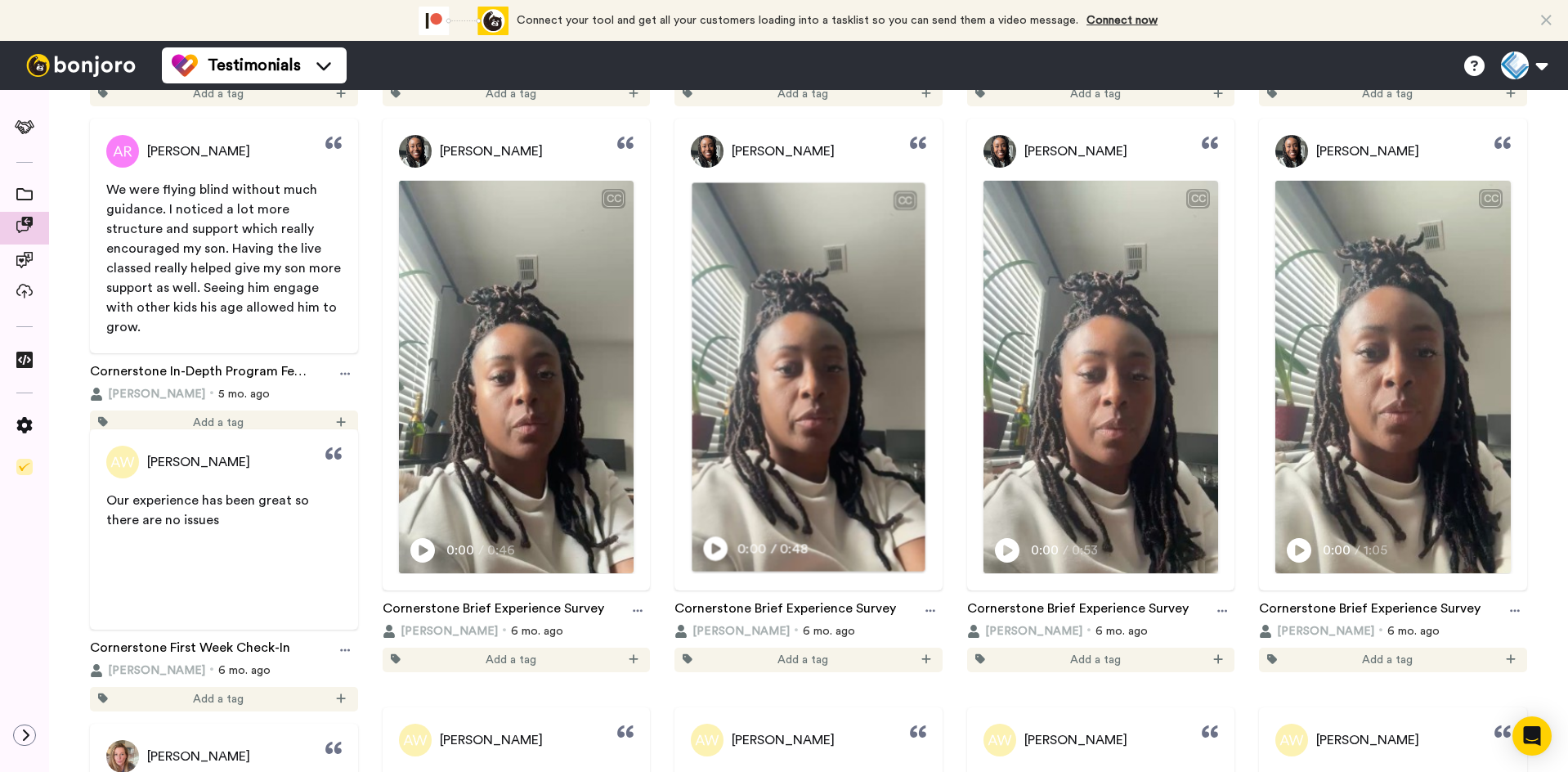
scroll to position [491, 0]
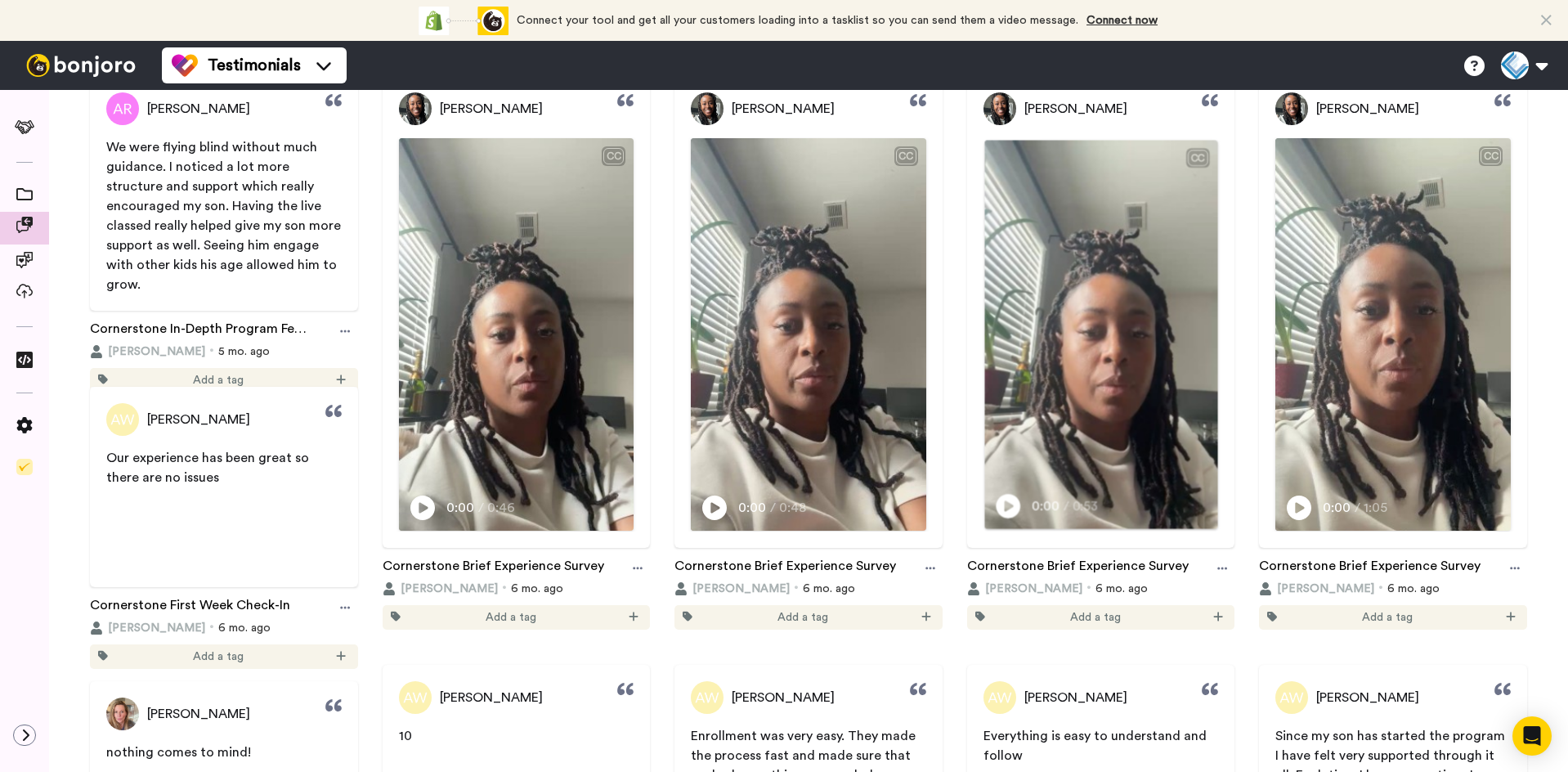
click at [998, 521] on icon "Play/Pause" at bounding box center [1008, 506] width 25 height 31
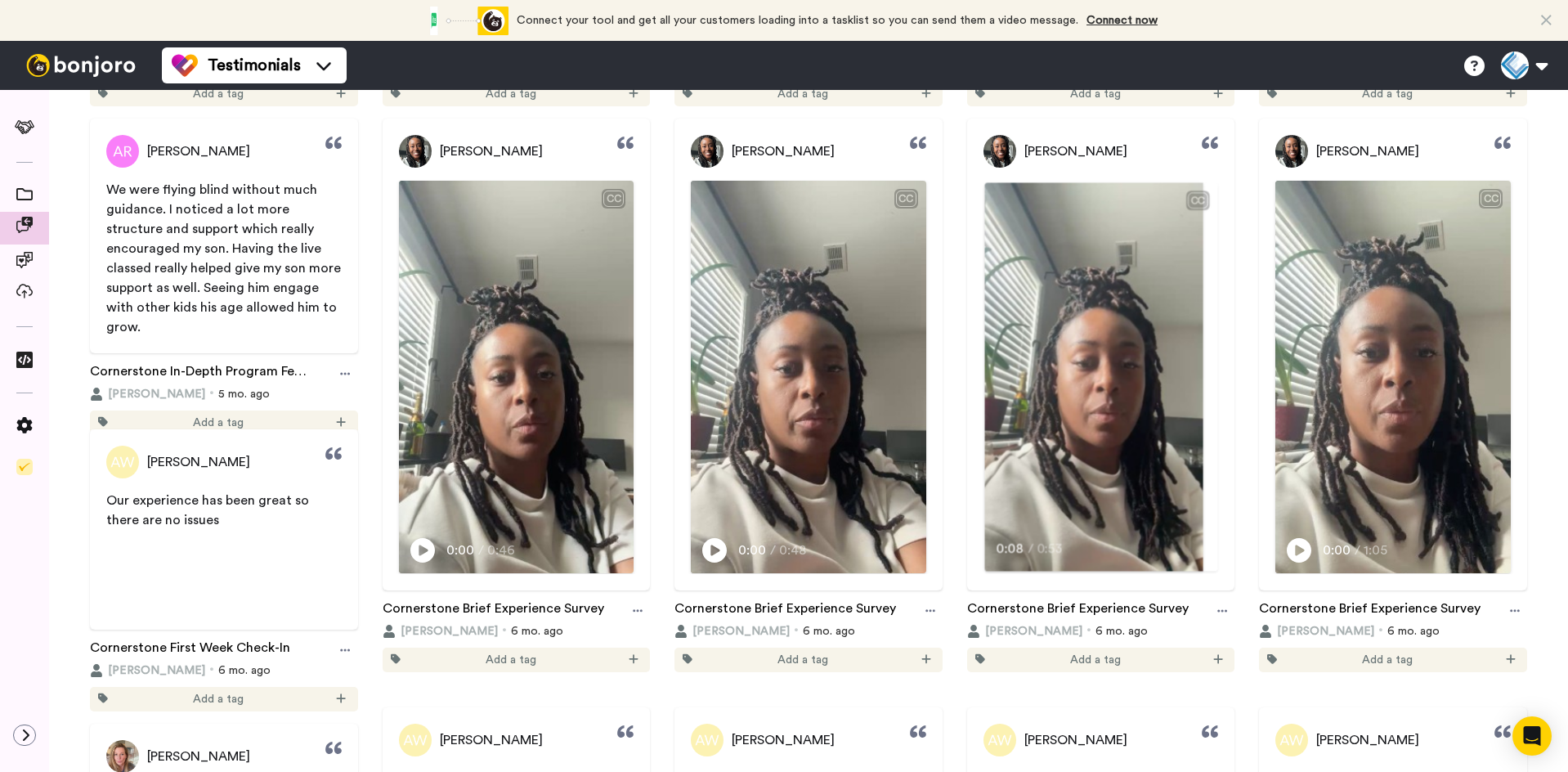
scroll to position [409, 0]
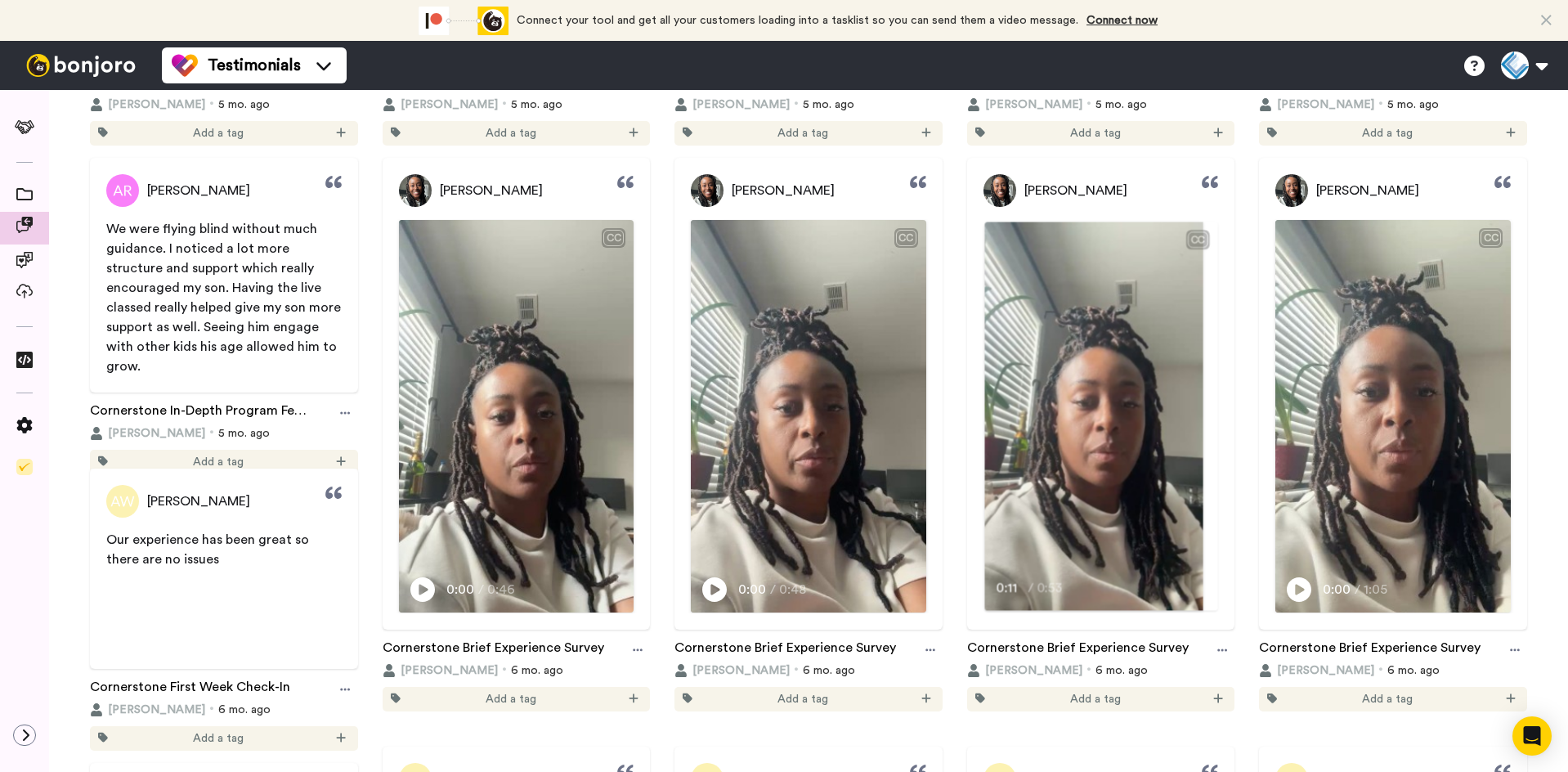
click at [1075, 437] on video at bounding box center [1093, 416] width 218 height 388
click at [1063, 401] on video at bounding box center [1093, 416] width 218 height 388
click at [1093, 613] on div "0:15 / 0:53" at bounding box center [1100, 595] width 235 height 35
click at [1092, 599] on span "0:53" at bounding box center [1086, 589] width 30 height 20
drag, startPoint x: 1080, startPoint y: 386, endPoint x: 1018, endPoint y: 615, distance: 237.2
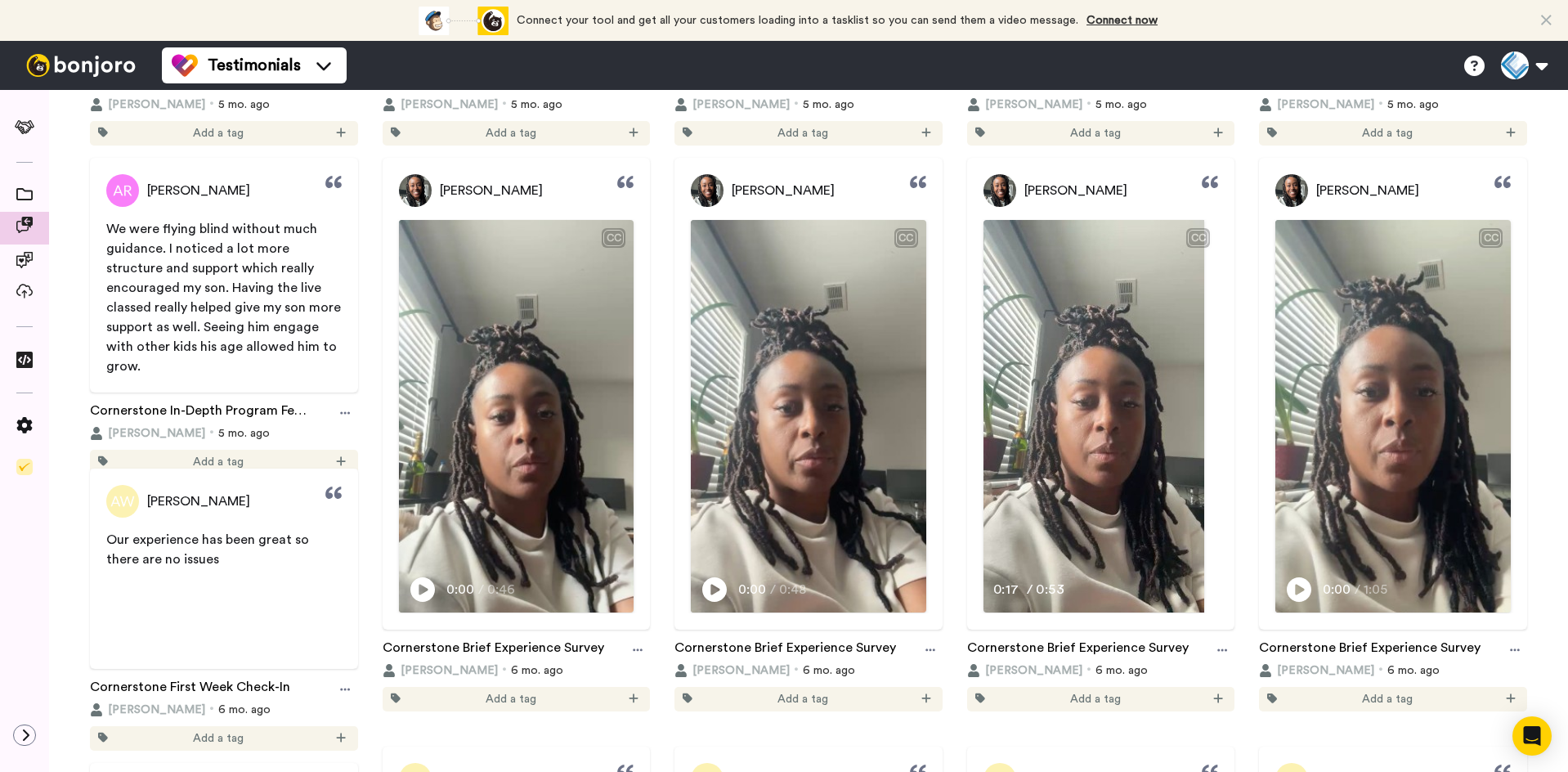
click at [1018, 599] on div "0:17 / 0:53" at bounding box center [1029, 589] width 73 height 20
drag, startPoint x: 1059, startPoint y: 614, endPoint x: 1111, endPoint y: 614, distance: 52.0
click at [1111, 613] on div "Play/Pause 0:18 / 0:53" at bounding box center [1100, 595] width 235 height 35
click at [1111, 613] on div "0:18 / 0:53" at bounding box center [1100, 595] width 235 height 35
click at [959, 459] on div "Nicolette Andrews CC Play/Pause 0:18 / 0:53 Cornerstone Brief Experience Survey…" at bounding box center [1101, 434] width 284 height 553
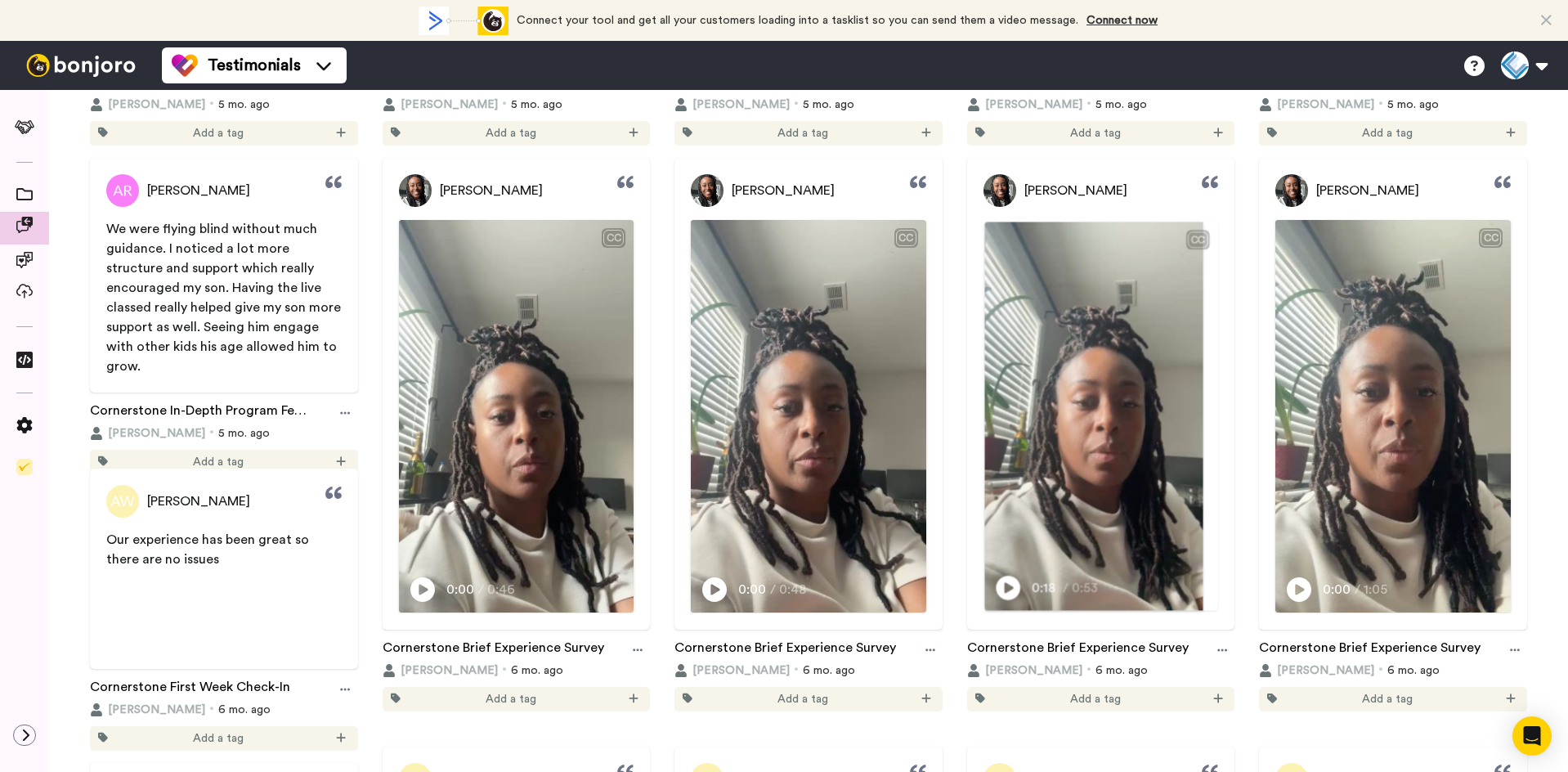
click at [996, 600] on icon at bounding box center [1008, 588] width 25 height 25
click at [998, 576] on div "do the things that matters to them concerning children is also the same thing t…" at bounding box center [1100, 556] width 233 height 39
click at [1291, 603] on icon "Play/Pause" at bounding box center [1301, 588] width 25 height 31
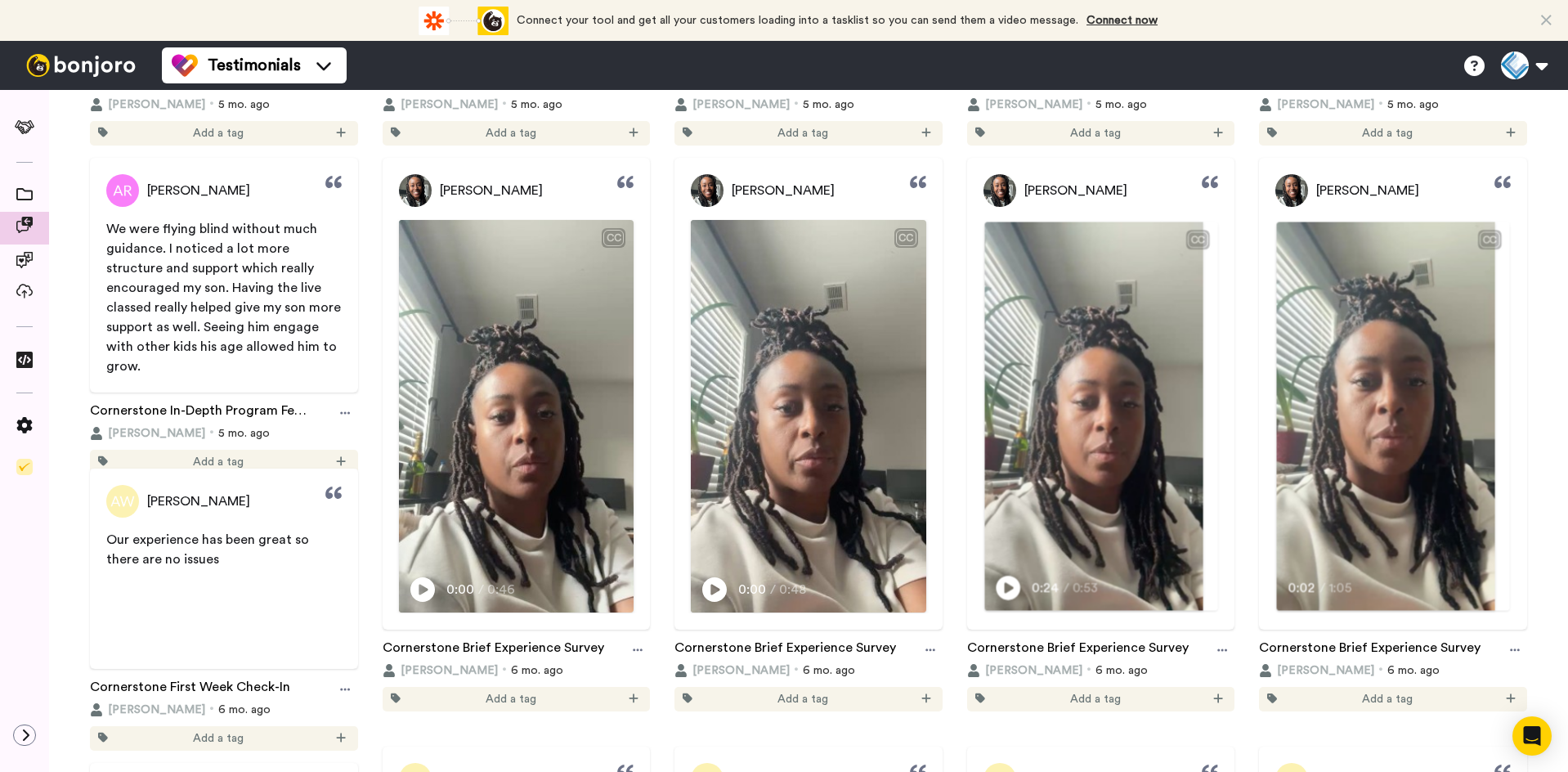
scroll to position [491, 0]
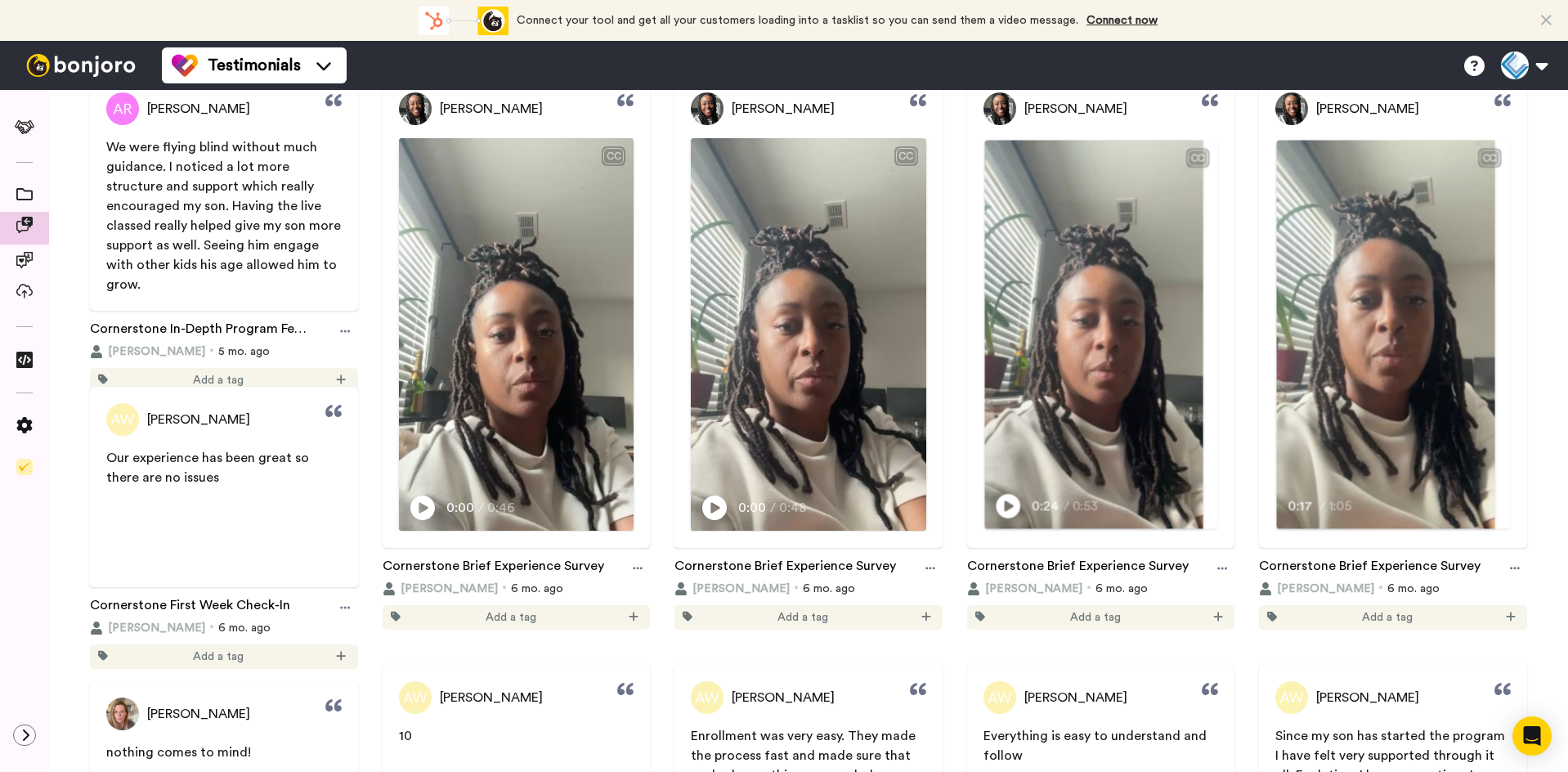
click at [1202, 320] on video at bounding box center [1093, 334] width 218 height 388
click at [1506, 622] on icon at bounding box center [1510, 616] width 10 height 12
click at [1458, 694] on span "Website" at bounding box center [1444, 693] width 36 height 13
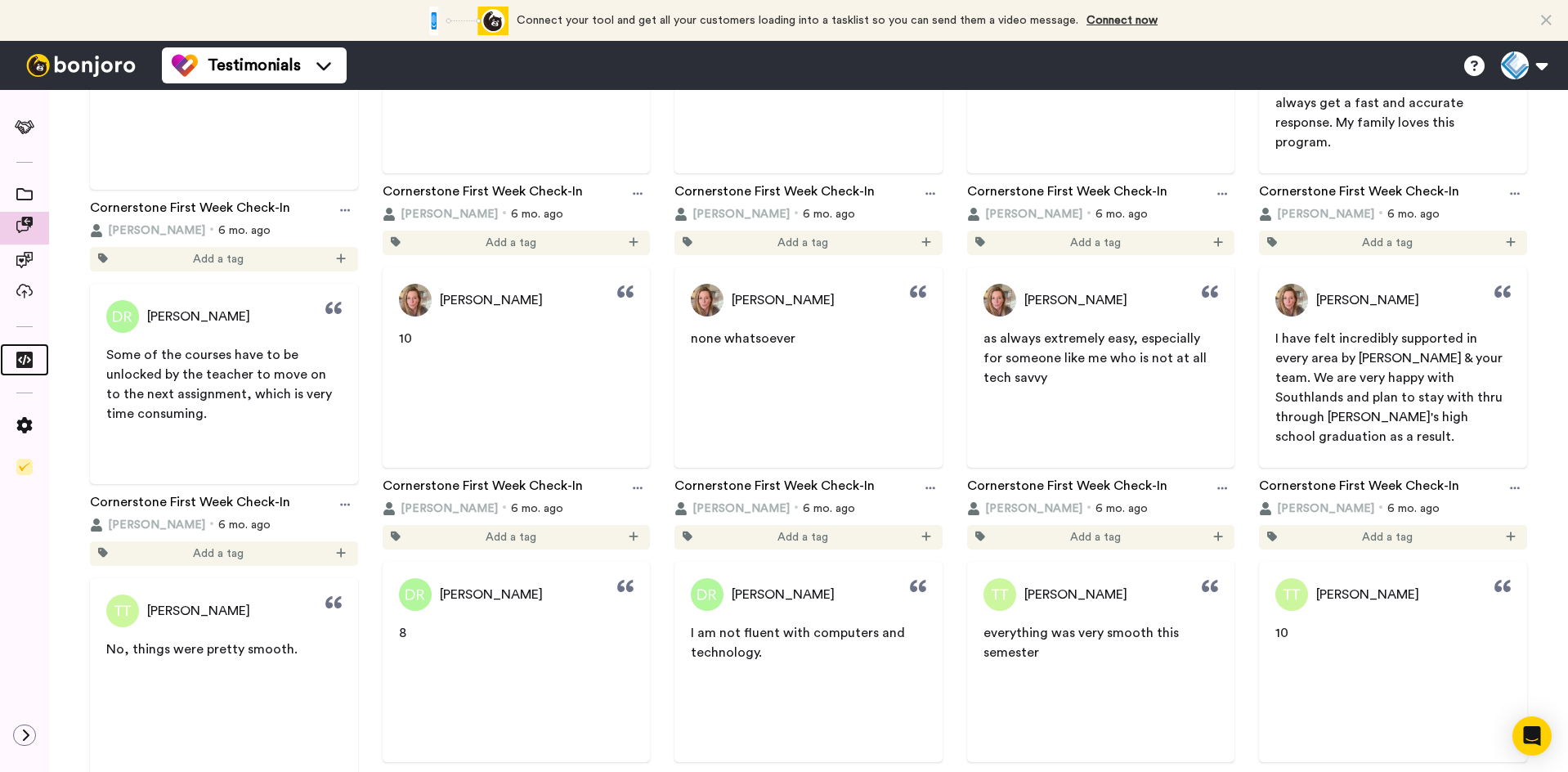
scroll to position [1226, 0]
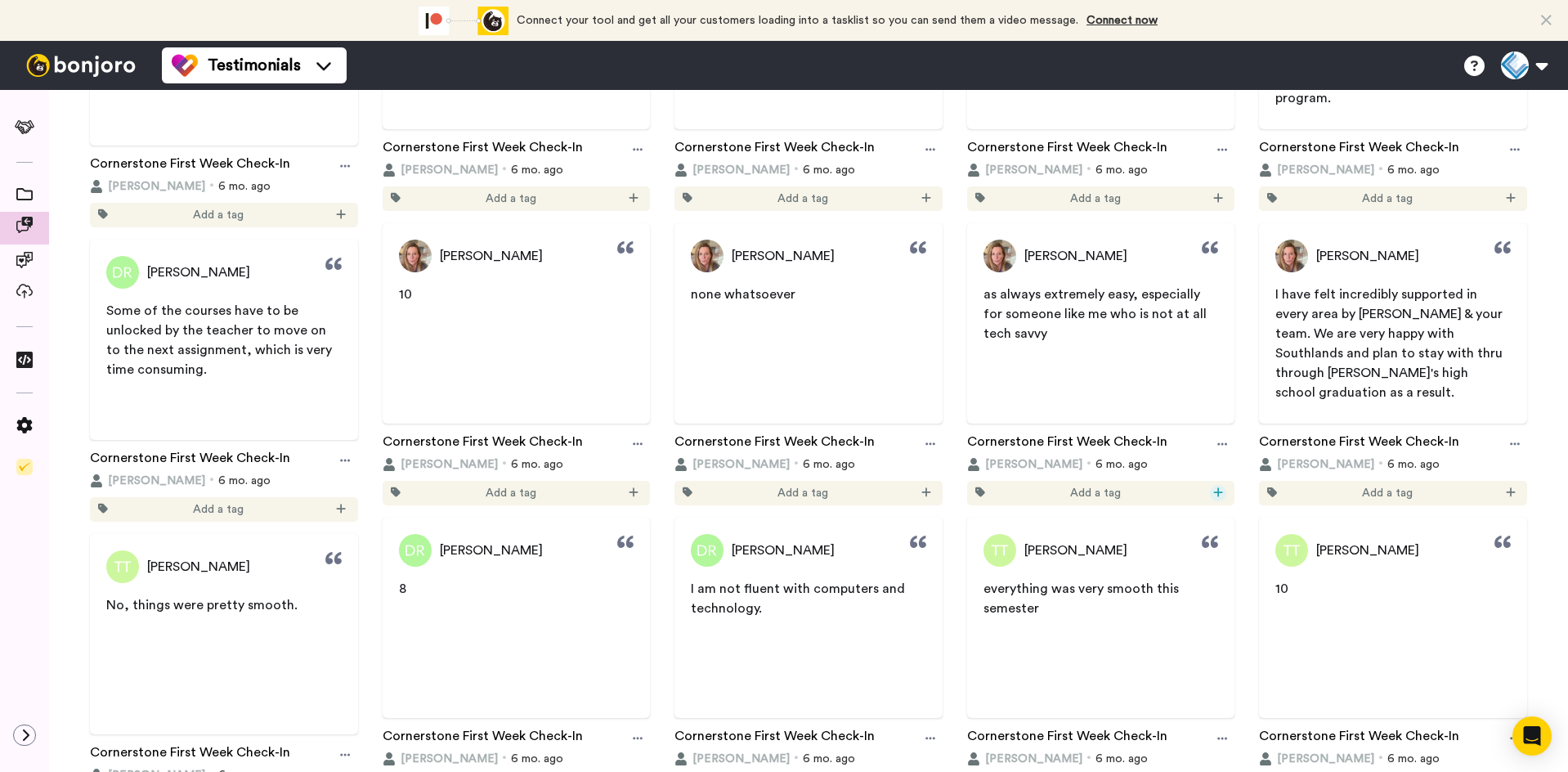
click at [1213, 493] on icon at bounding box center [1218, 492] width 10 height 12
click at [1164, 543] on span "Website" at bounding box center [1153, 548] width 36 height 13
click at [1239, 447] on div "Amanda Rosales Seeing my son engaging in the live classes gas been very special…" at bounding box center [808, 219] width 1454 height 2346
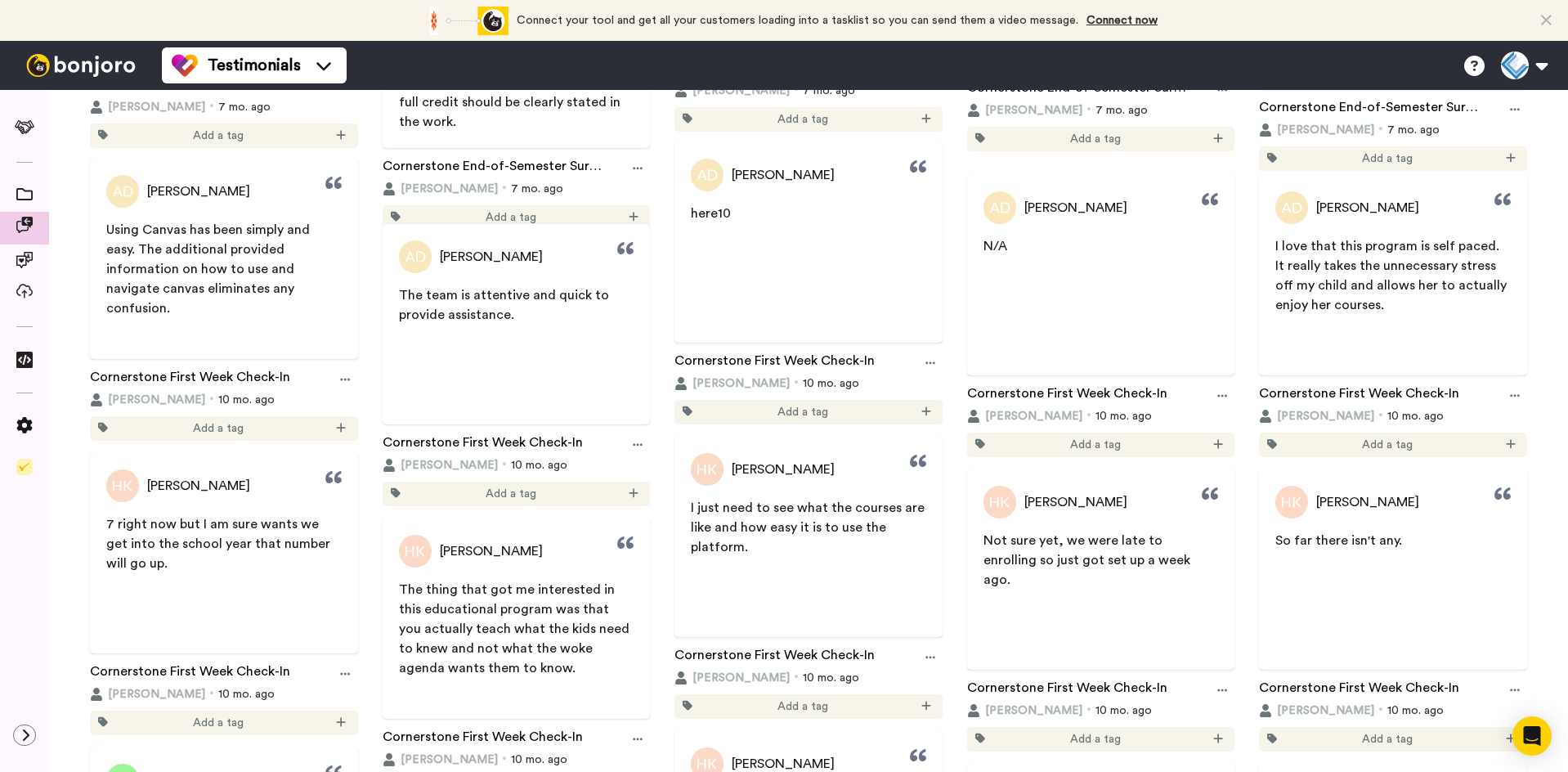
scroll to position [3106, 0]
click at [1506, 443] on icon at bounding box center [1509, 442] width 9 height 9
click at [1454, 499] on span "Website" at bounding box center [1444, 498] width 36 height 13
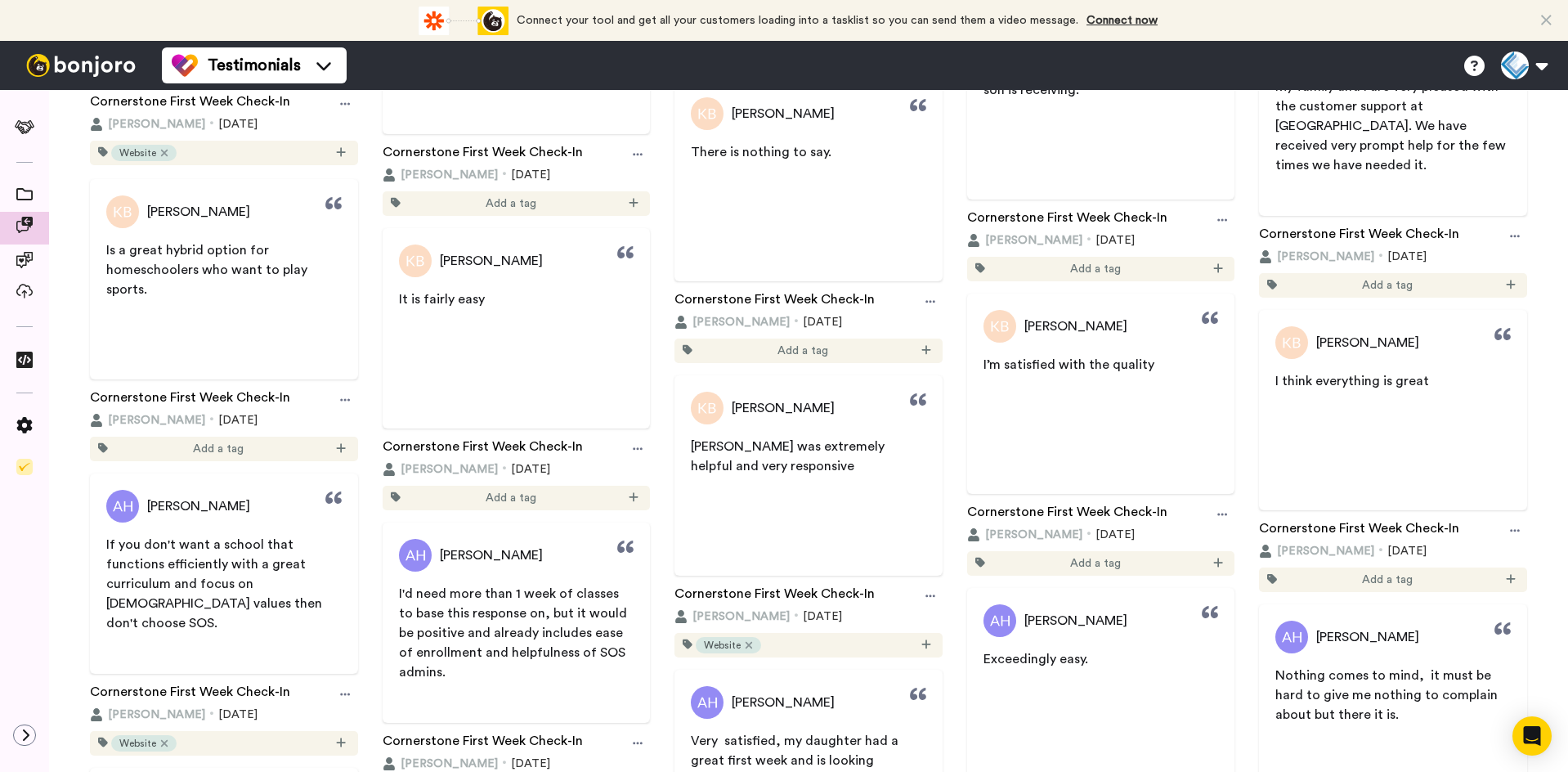
scroll to position [7438, 0]
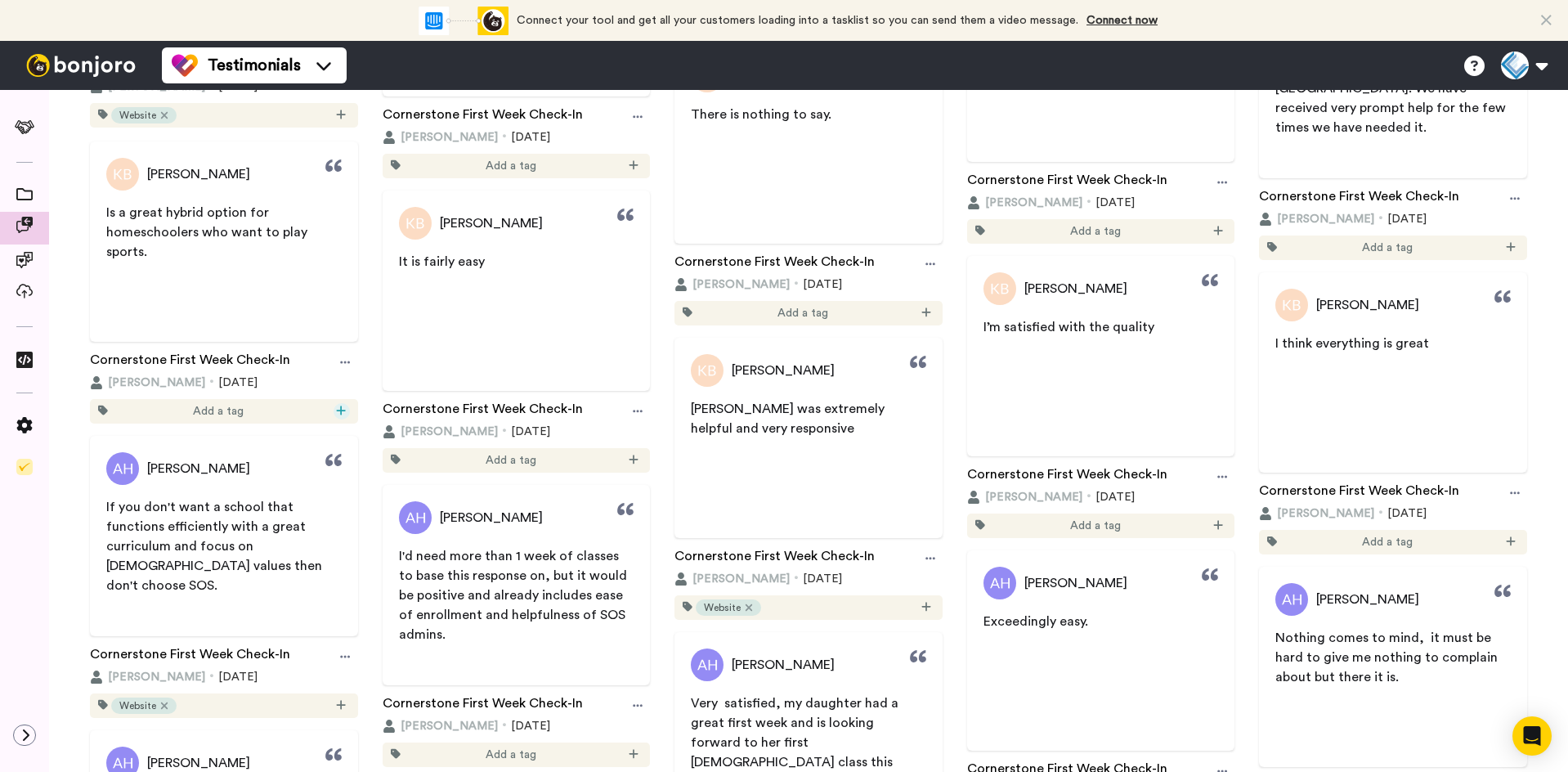
click at [341, 409] on icon at bounding box center [341, 409] width 9 height 9
click at [298, 462] on span "Website" at bounding box center [285, 466] width 36 height 13
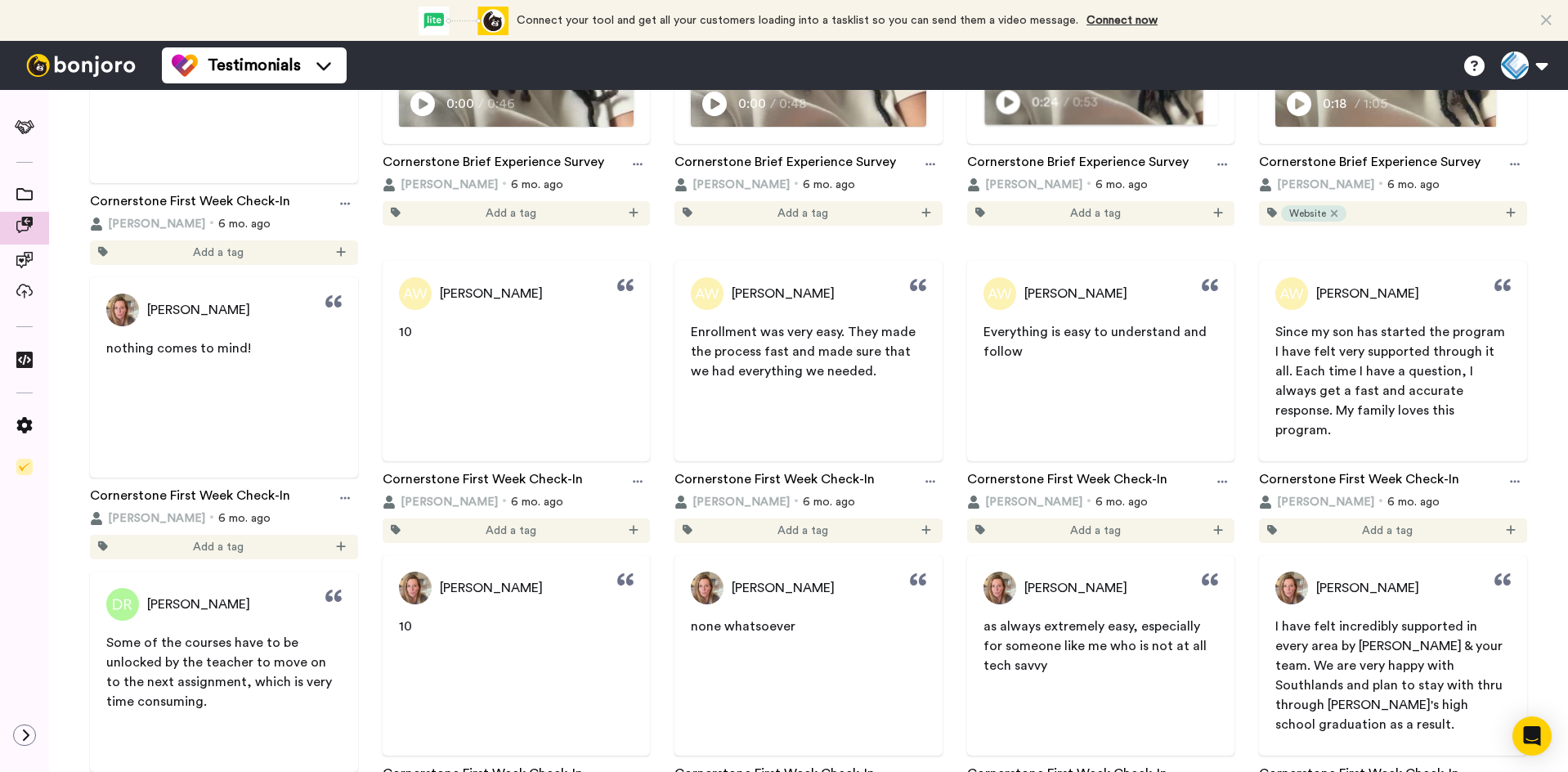
scroll to position [899, 0]
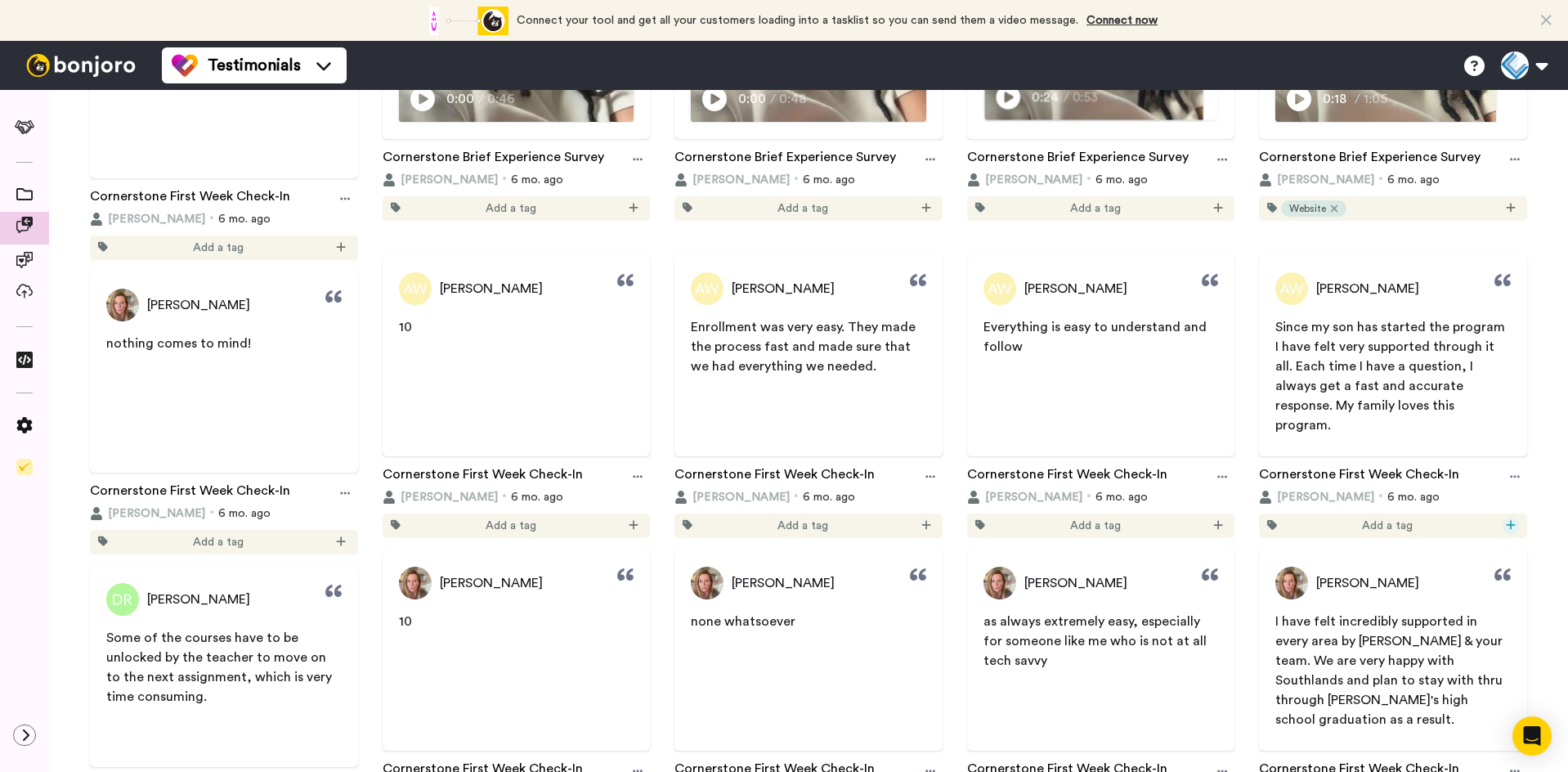
click at [1506, 526] on icon at bounding box center [1510, 525] width 10 height 12
click at [1459, 584] on span "Website" at bounding box center [1444, 581] width 36 height 13
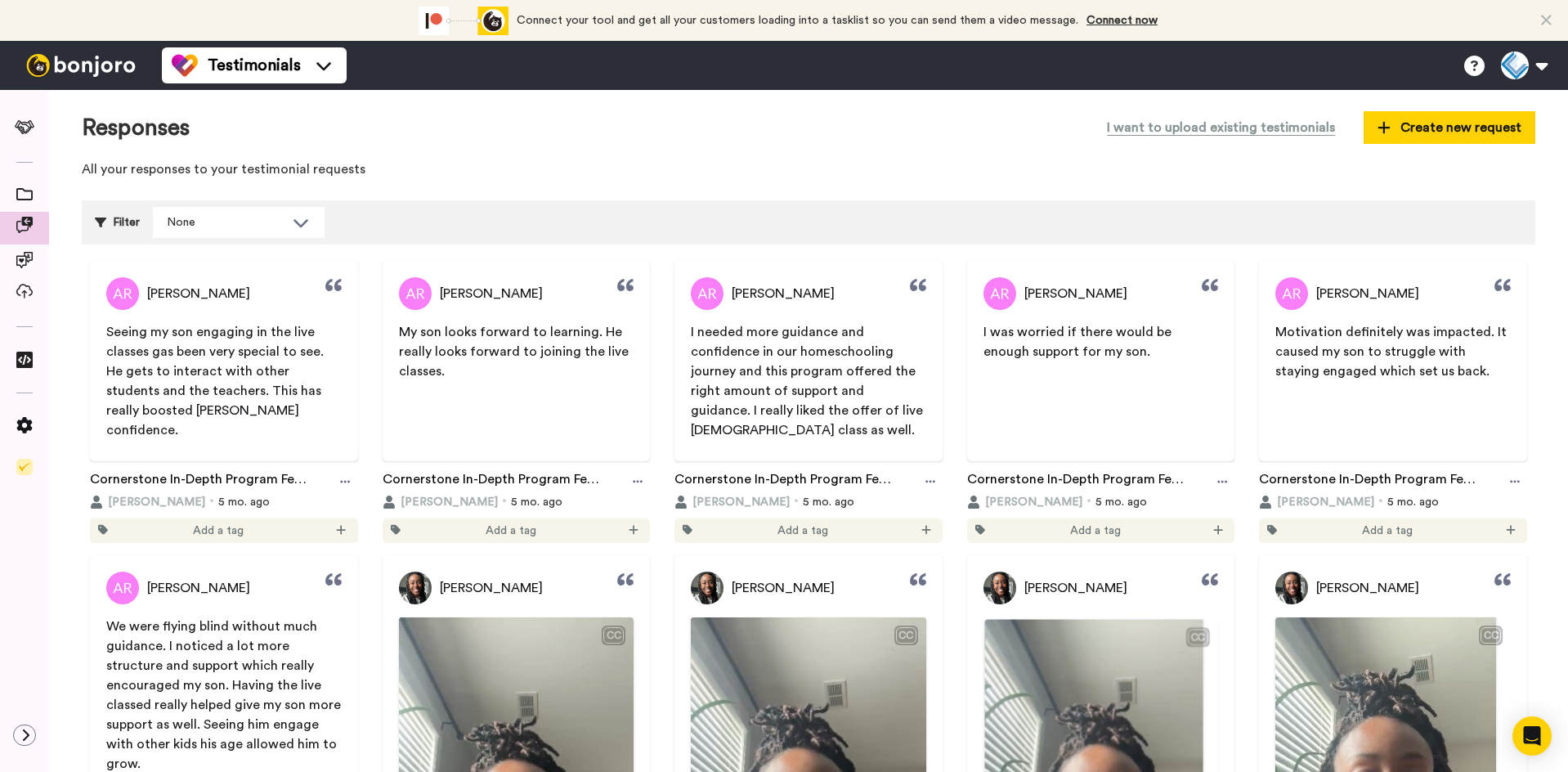
scroll to position [0, 0]
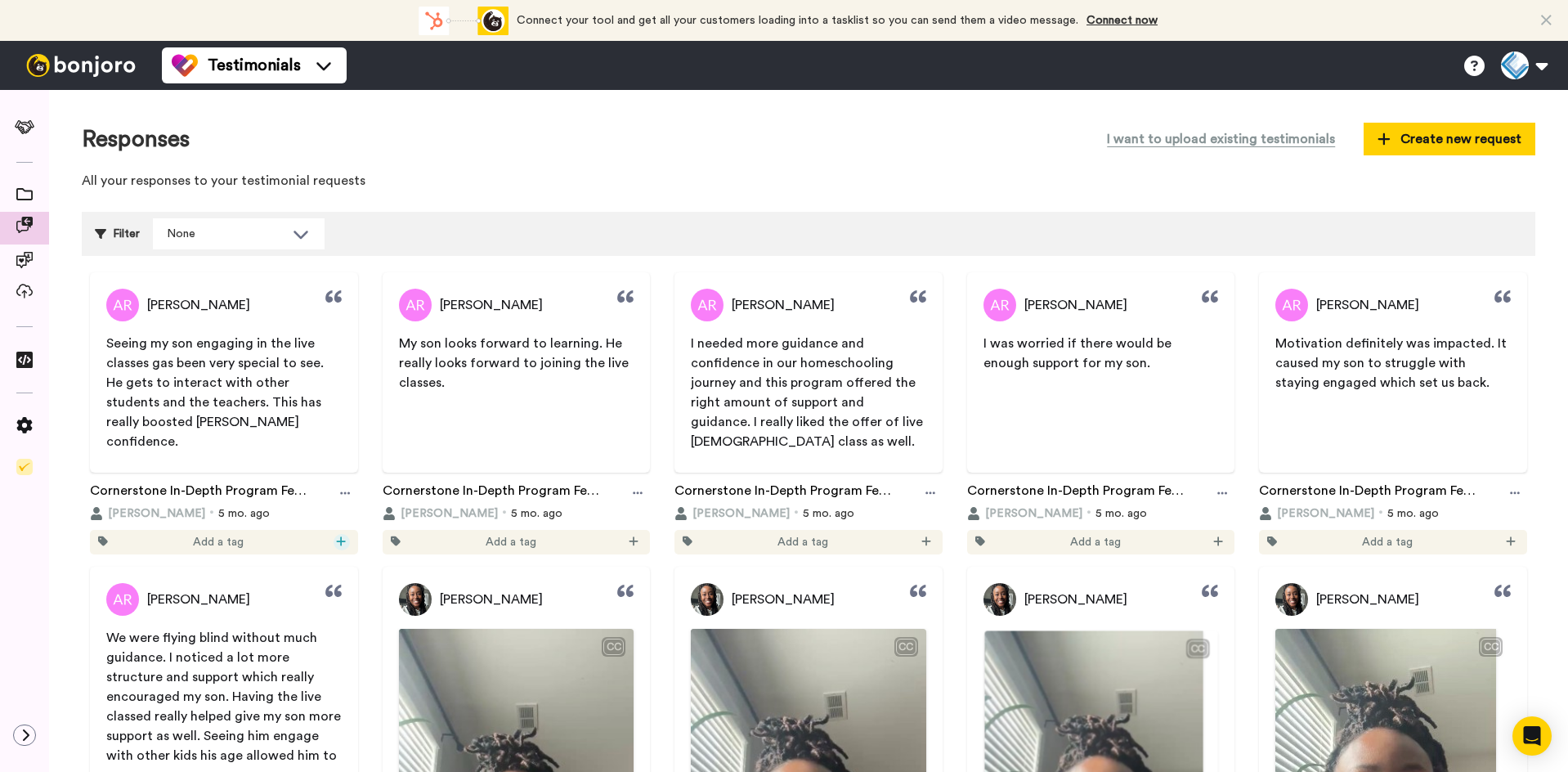
click at [341, 542] on icon at bounding box center [341, 540] width 9 height 9
click at [293, 595] on span "Website" at bounding box center [285, 597] width 36 height 13
click at [25, 371] on span at bounding box center [24, 362] width 49 height 16
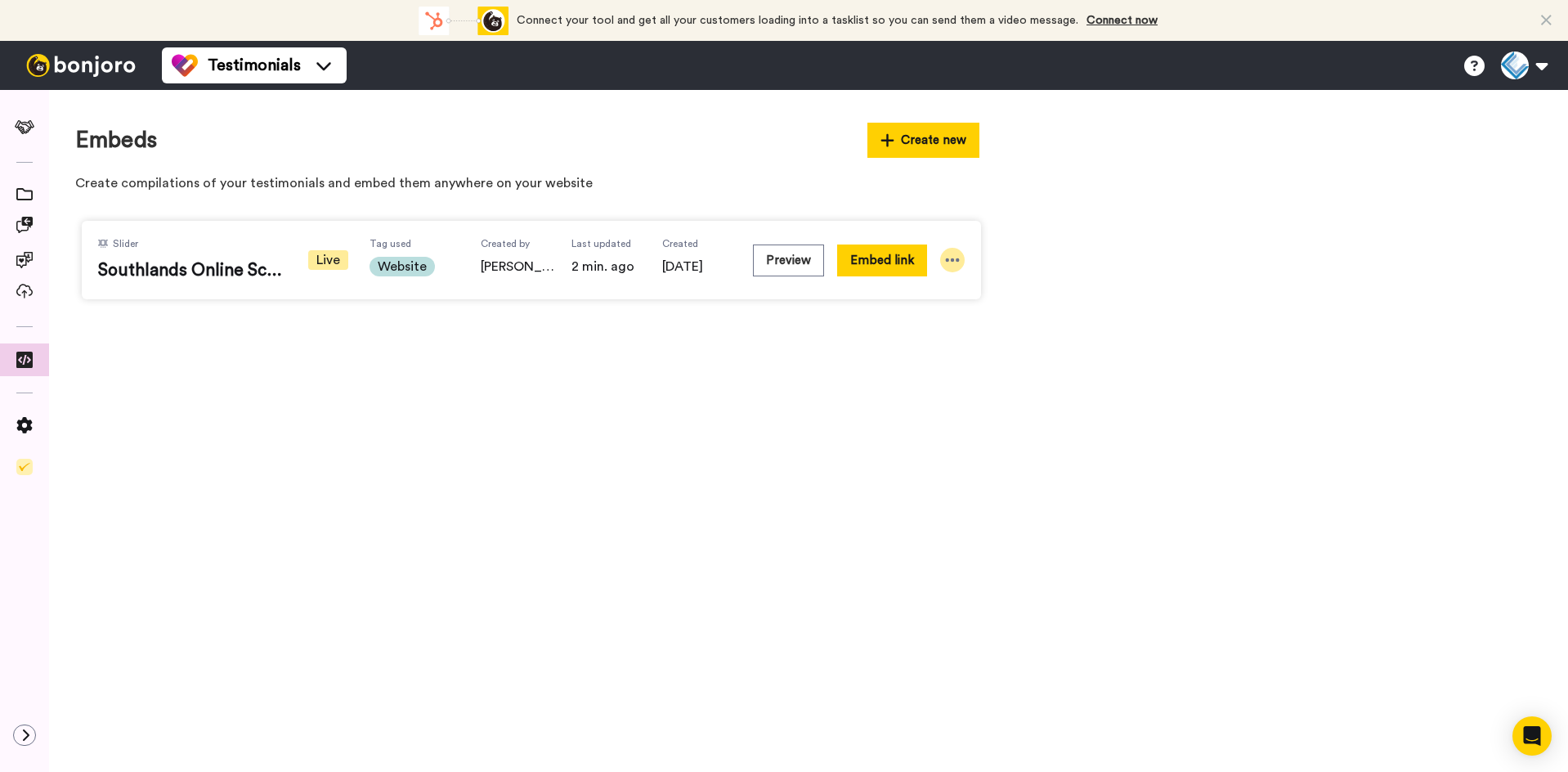
click at [955, 254] on icon at bounding box center [952, 259] width 16 height 16
click at [902, 351] on span "Edit" at bounding box center [908, 350] width 45 height 12
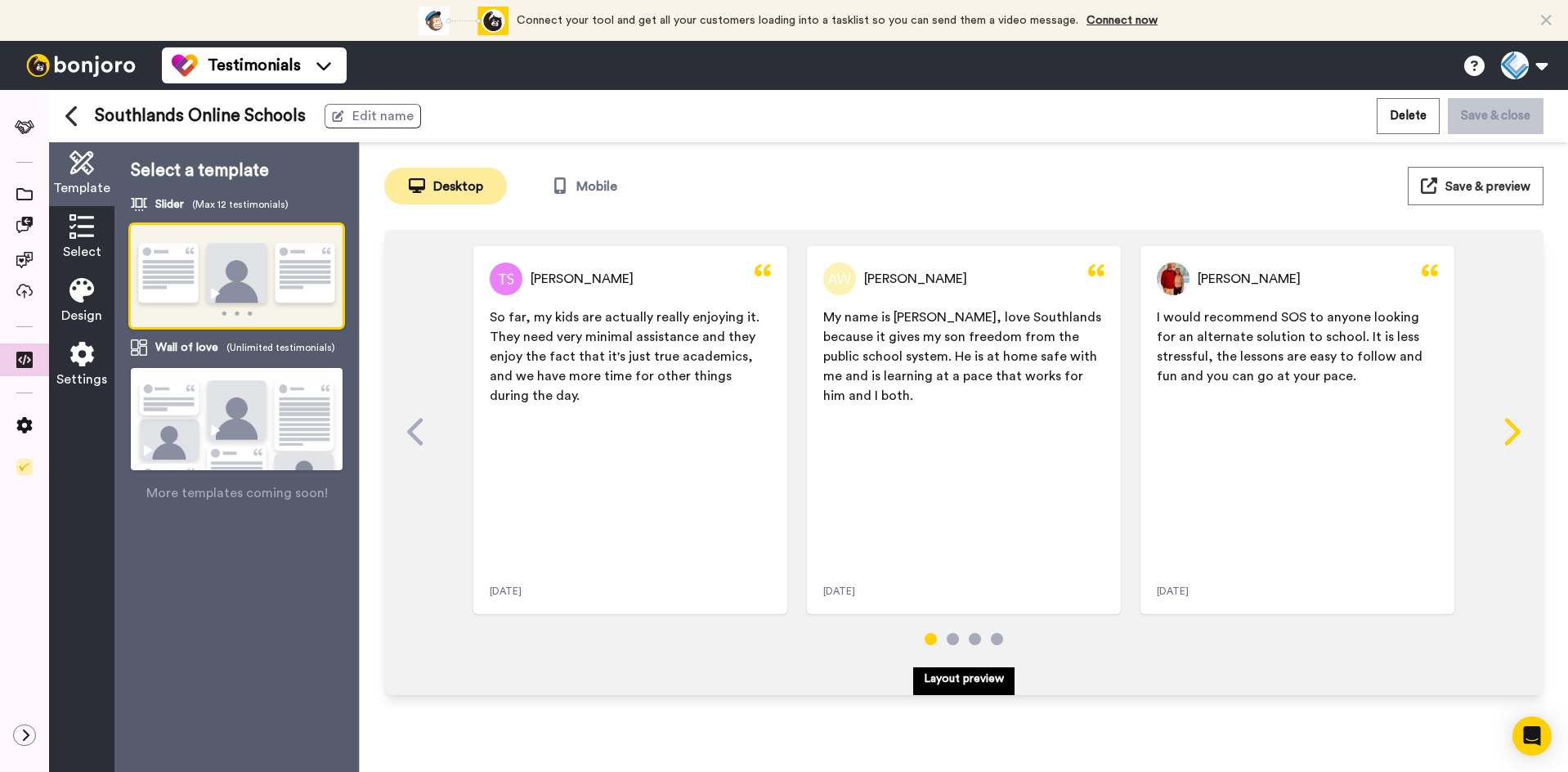
click at [1520, 426] on icon at bounding box center [1509, 431] width 26 height 31
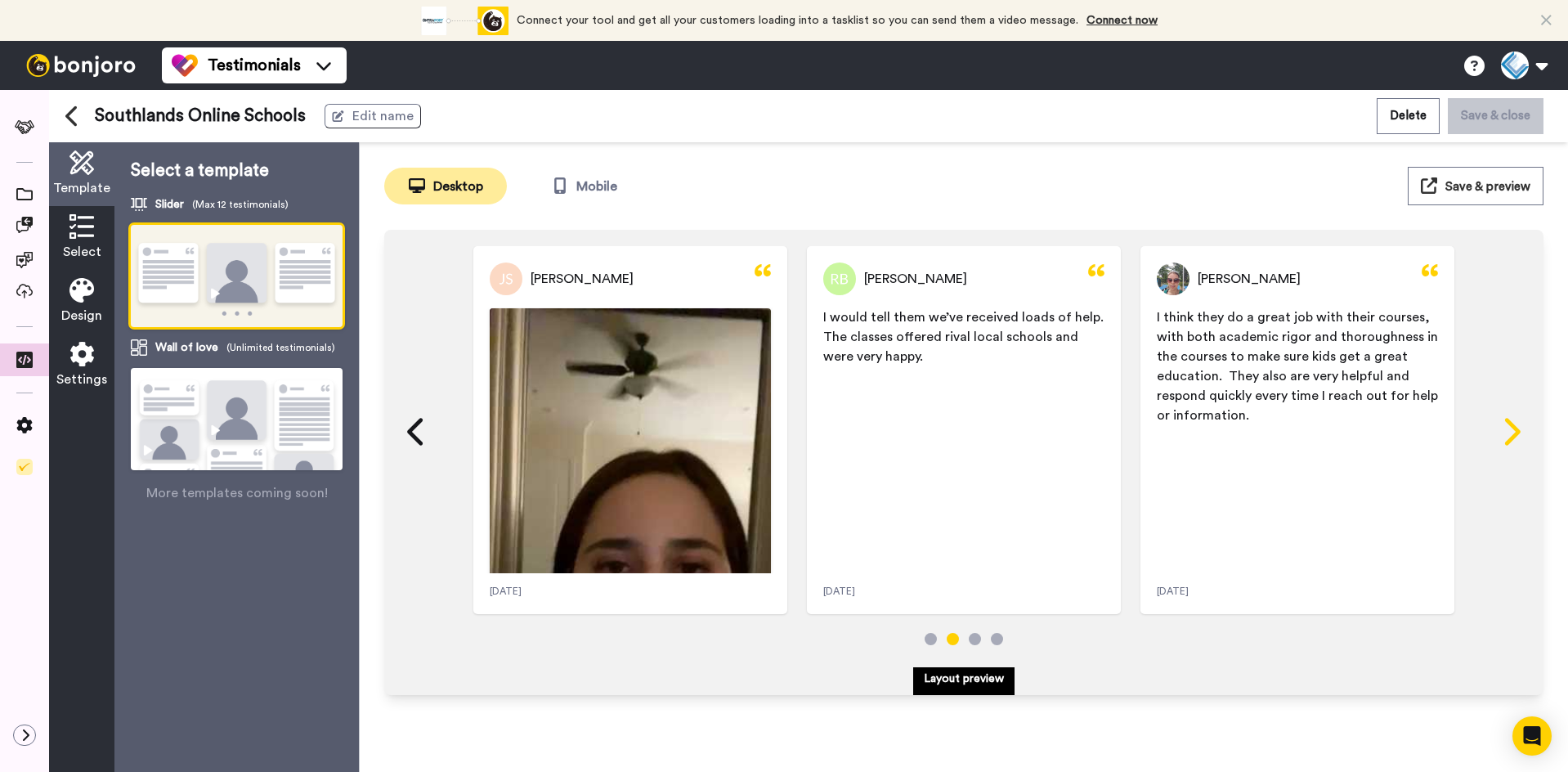
click at [1518, 430] on icon at bounding box center [1512, 431] width 15 height 27
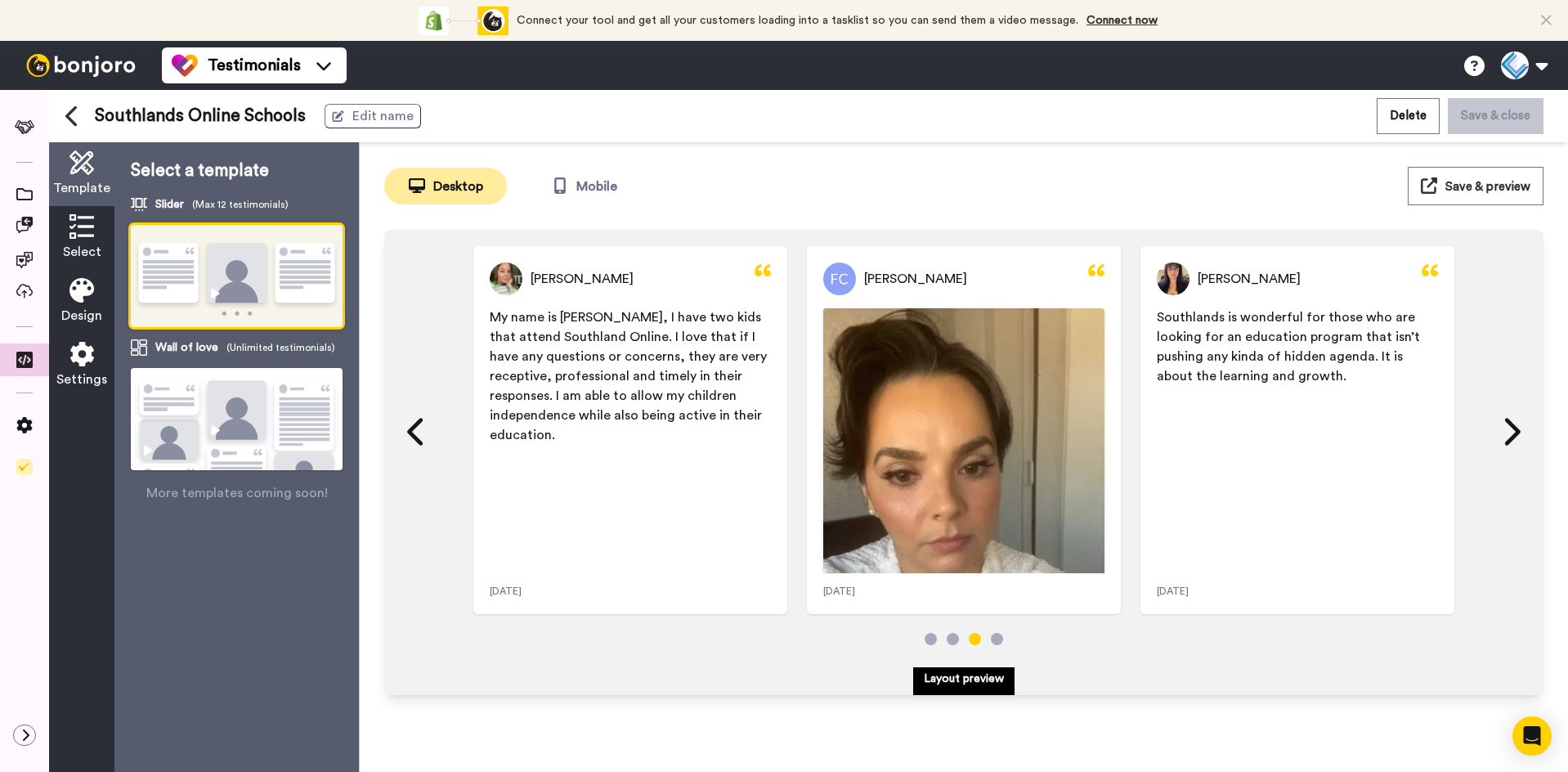
click at [1524, 425] on div "Bonnie McPherson My name is Bonnie, I have two kids that attend Southland Onlin…" at bounding box center [963, 431] width 1126 height 372
click at [1507, 426] on icon at bounding box center [1509, 431] width 26 height 31
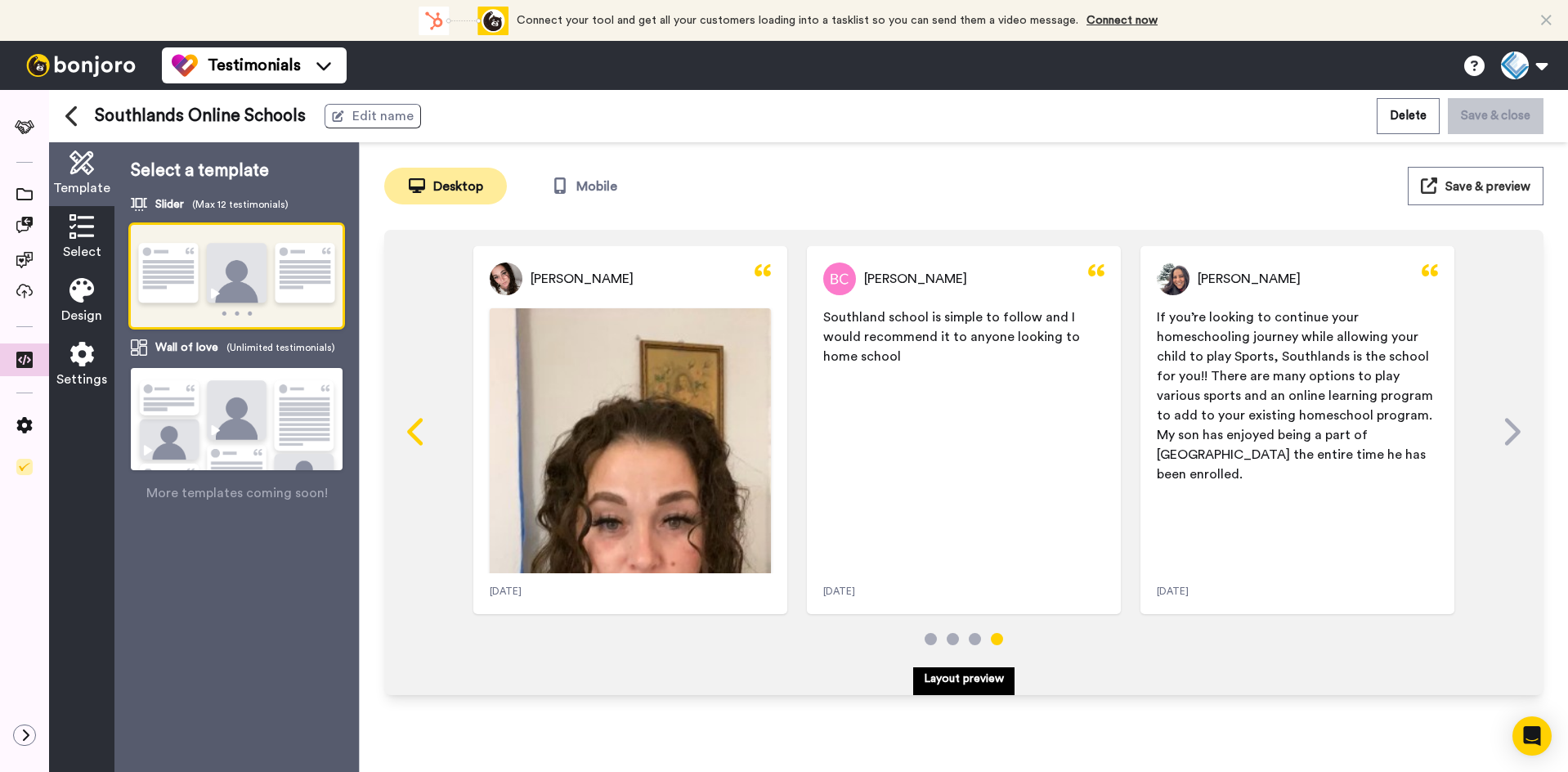
click at [415, 422] on icon at bounding box center [417, 431] width 26 height 31
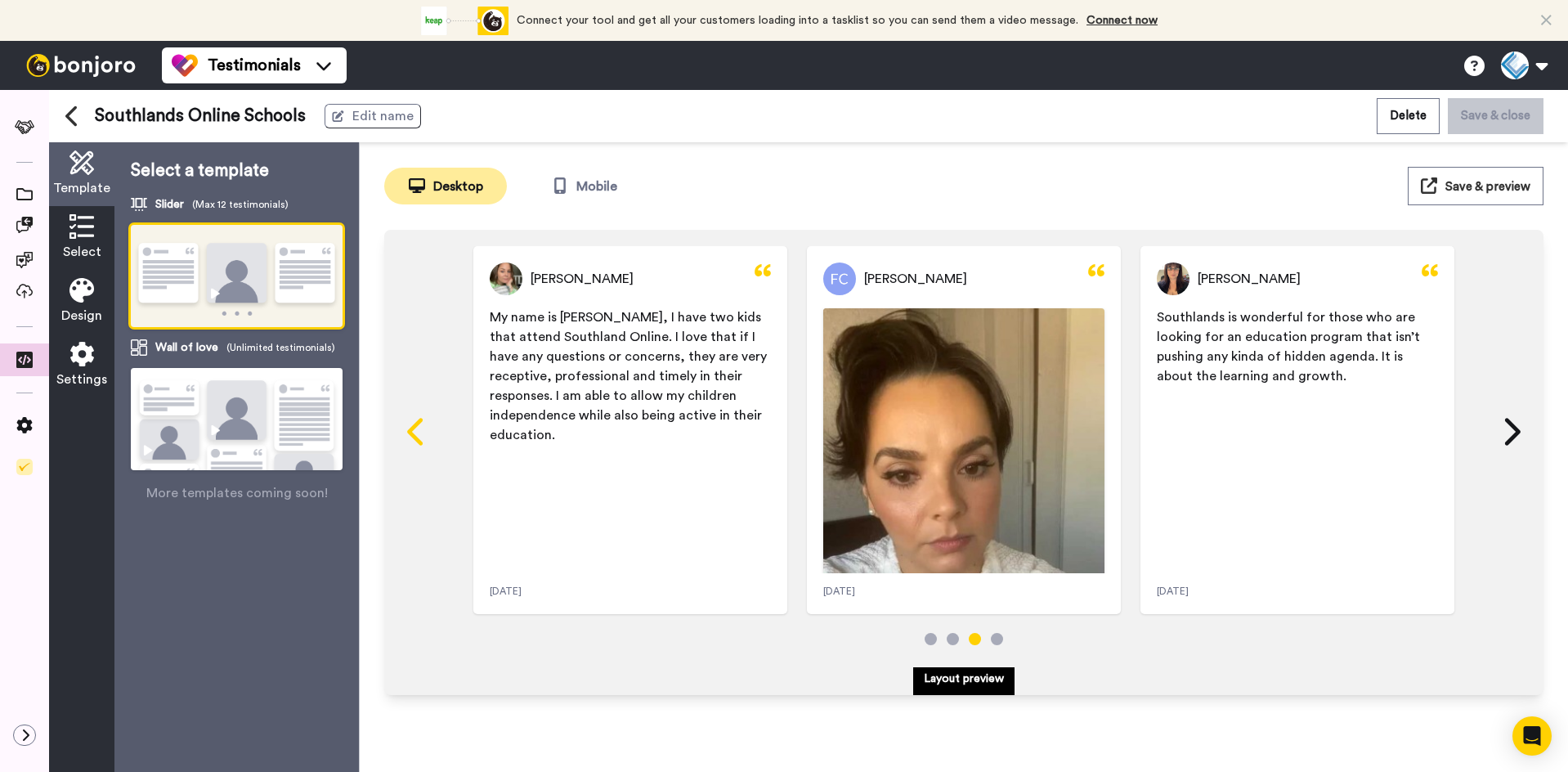
click at [416, 433] on icon at bounding box center [417, 431] width 26 height 31
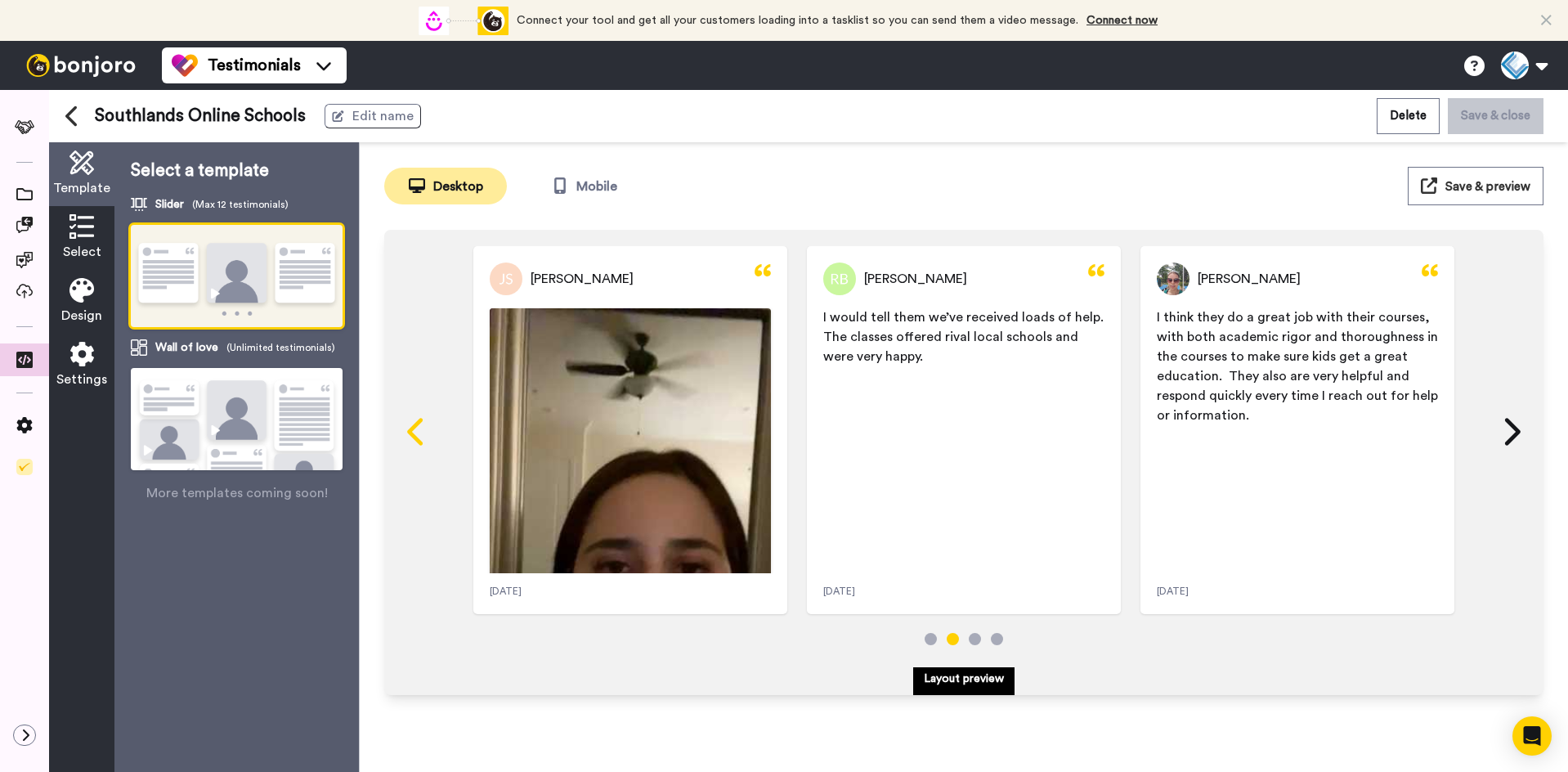
click at [416, 433] on icon at bounding box center [417, 431] width 26 height 31
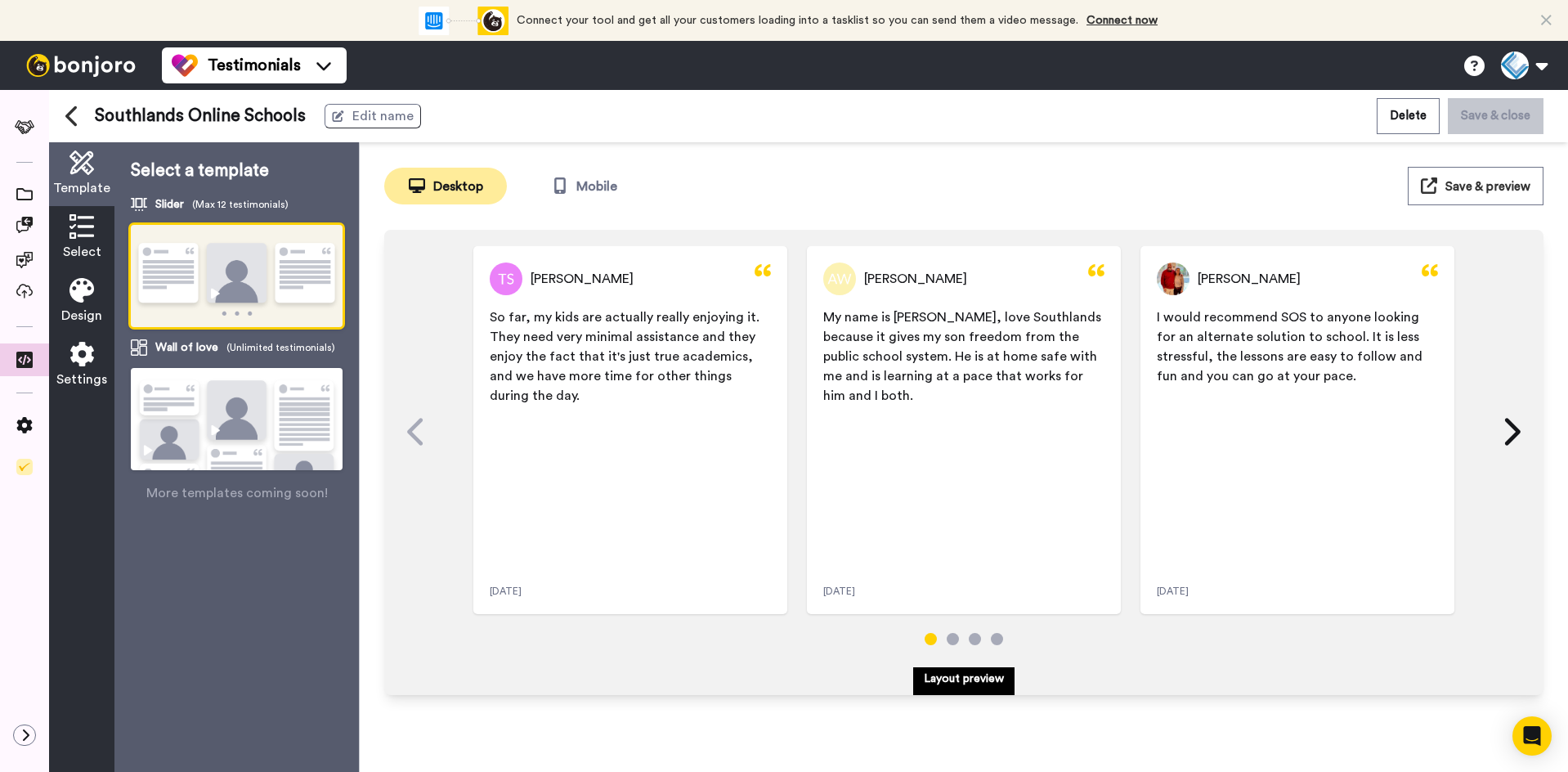
click at [416, 433] on icon at bounding box center [417, 431] width 26 height 31
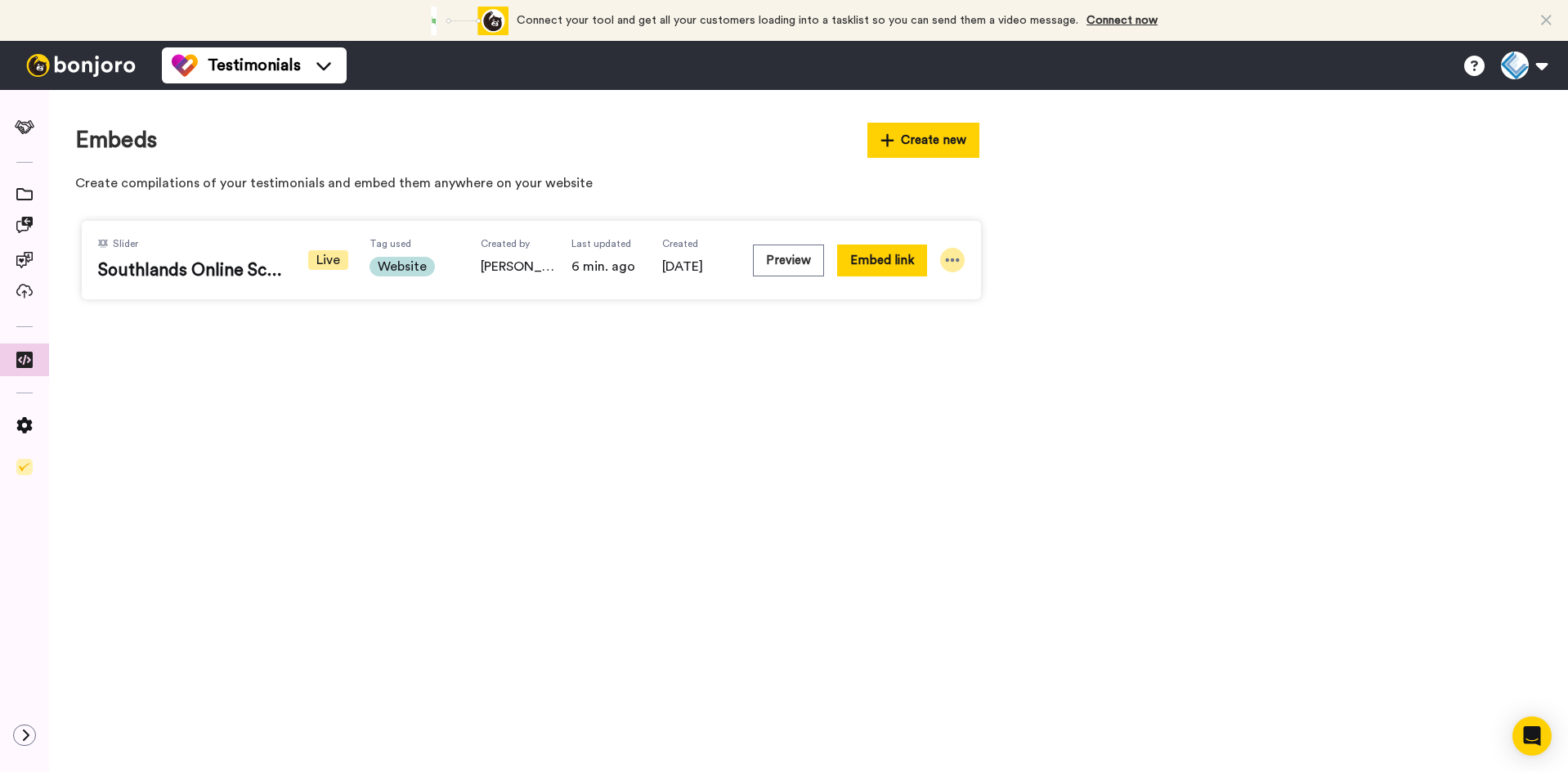
click at [948, 257] on icon at bounding box center [952, 259] width 16 height 16
click at [592, 385] on div "Embeds Create new Create compilations of your testimonials and embed them anywh…" at bounding box center [808, 431] width 1519 height 682
click at [879, 263] on button "Embed link" at bounding box center [882, 260] width 90 height 32
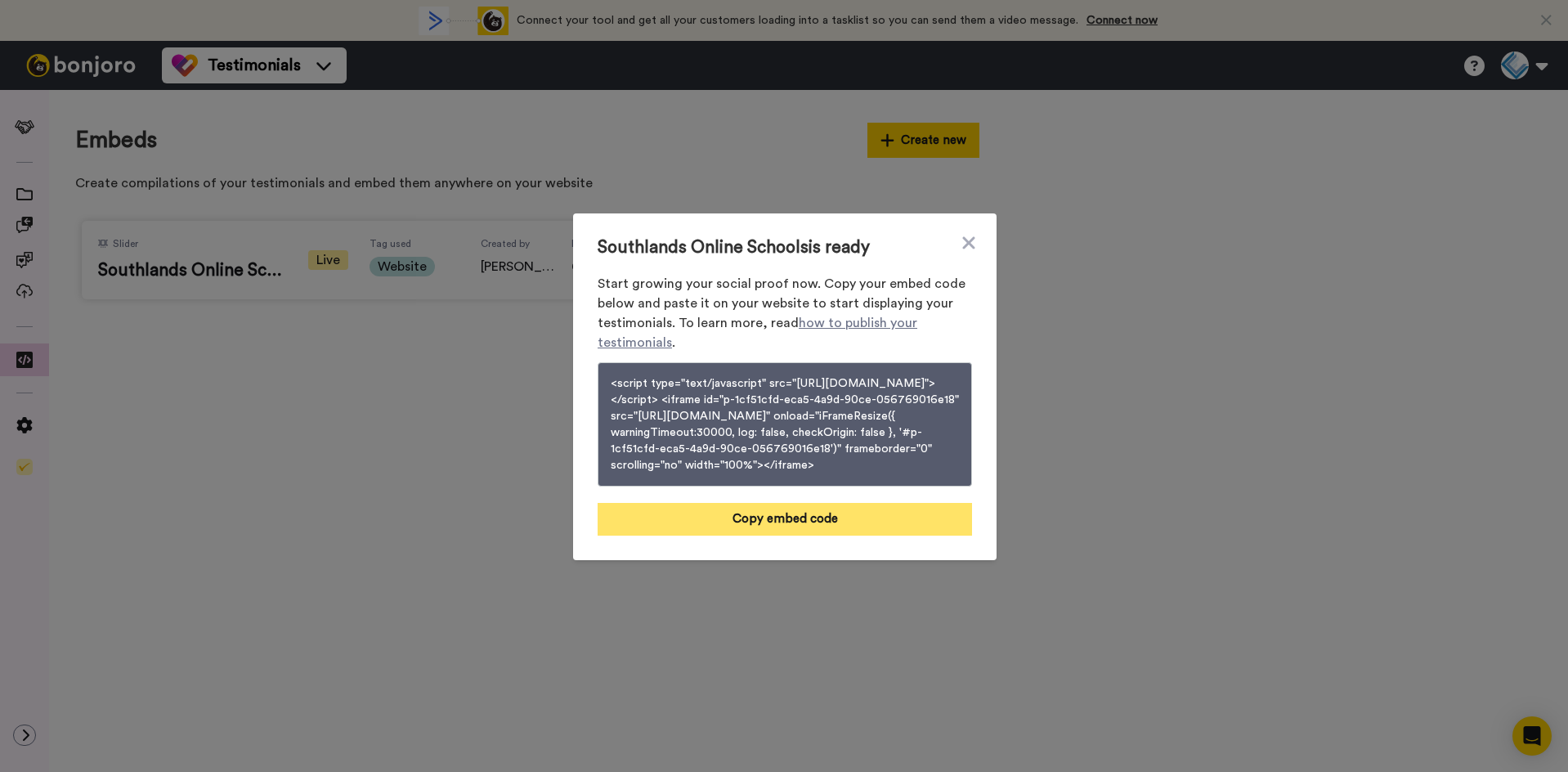
click at [761, 536] on button "Copy embed code" at bounding box center [784, 519] width 374 height 33
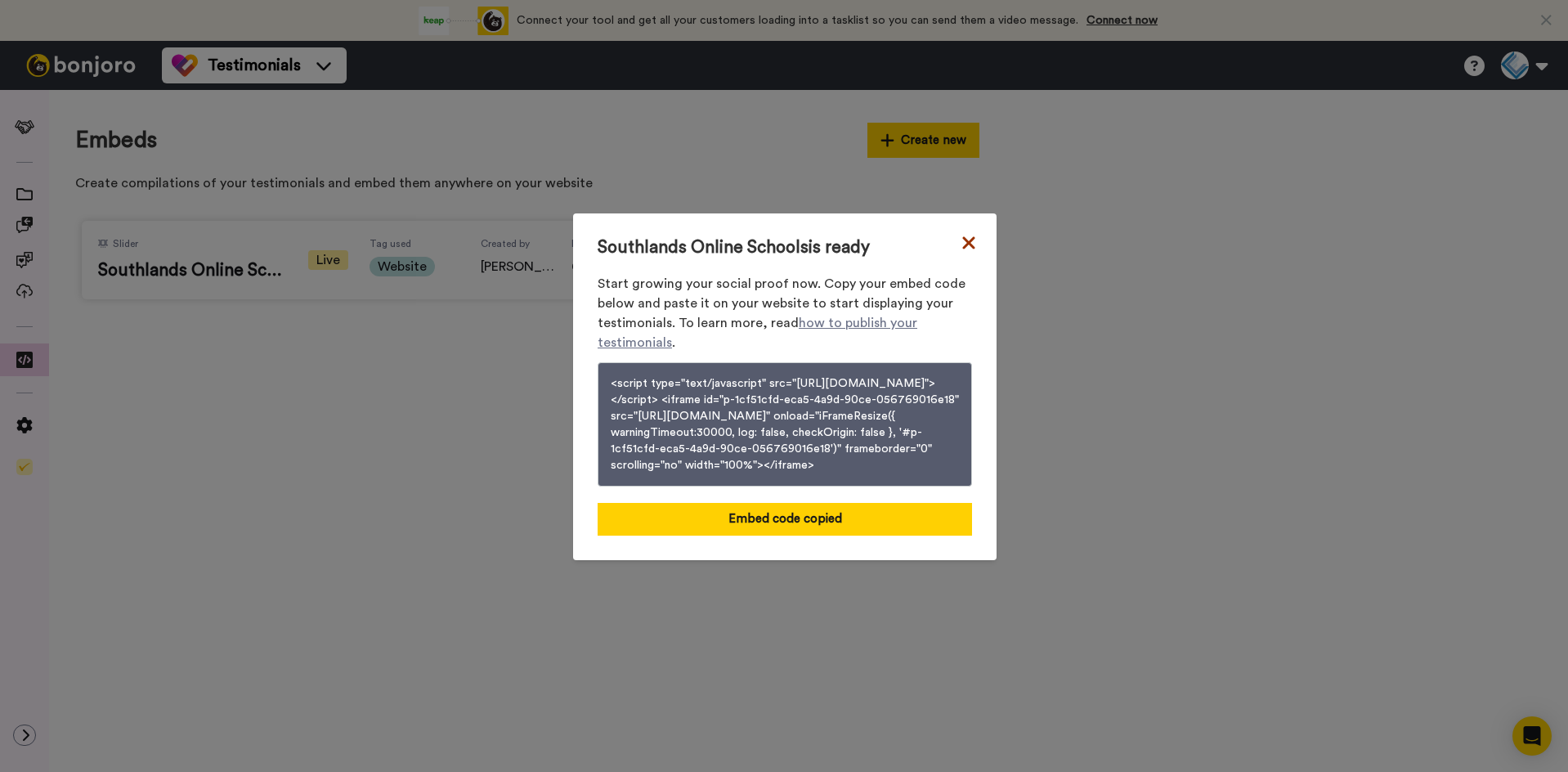
click at [968, 233] on icon at bounding box center [968, 243] width 16 height 19
